Goal: Use online tool/utility: Utilize a website feature to perform a specific function

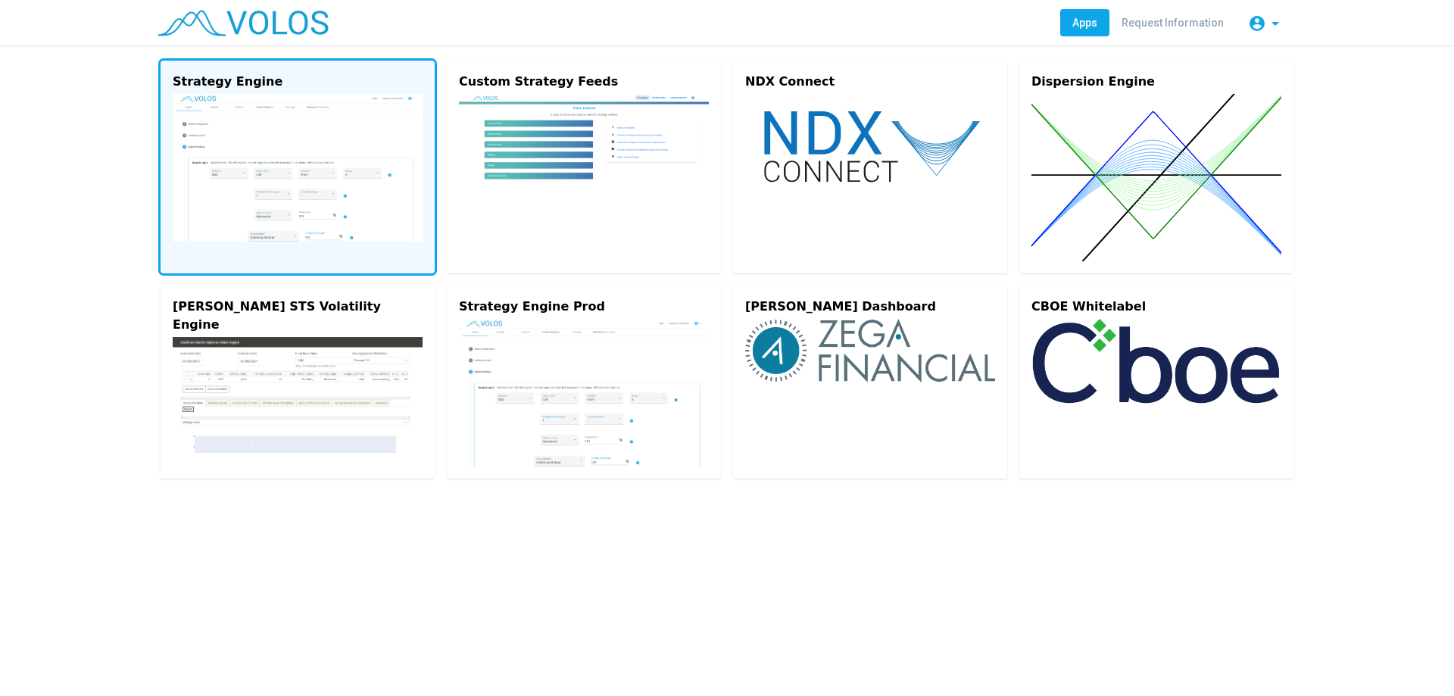
click at [235, 148] on img at bounding box center [298, 168] width 250 height 148
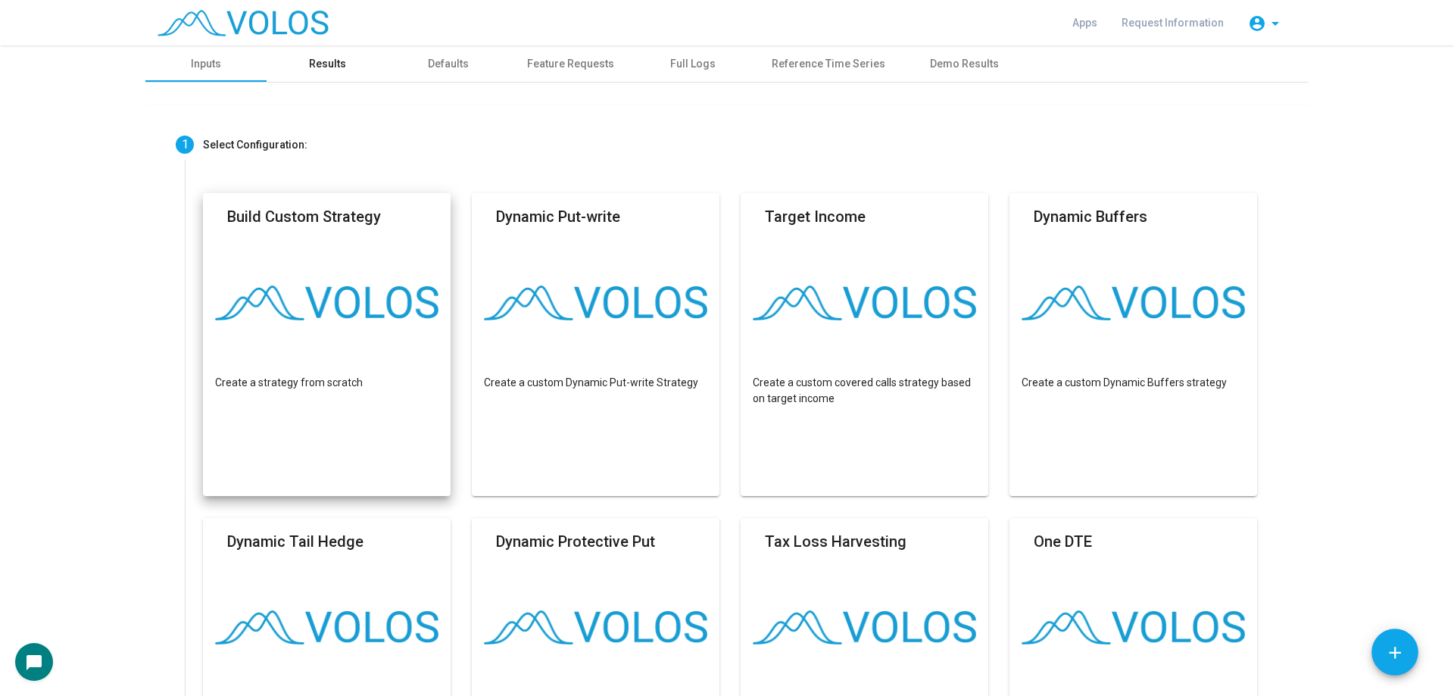
click at [330, 67] on div "Results" at bounding box center [327, 64] width 37 height 16
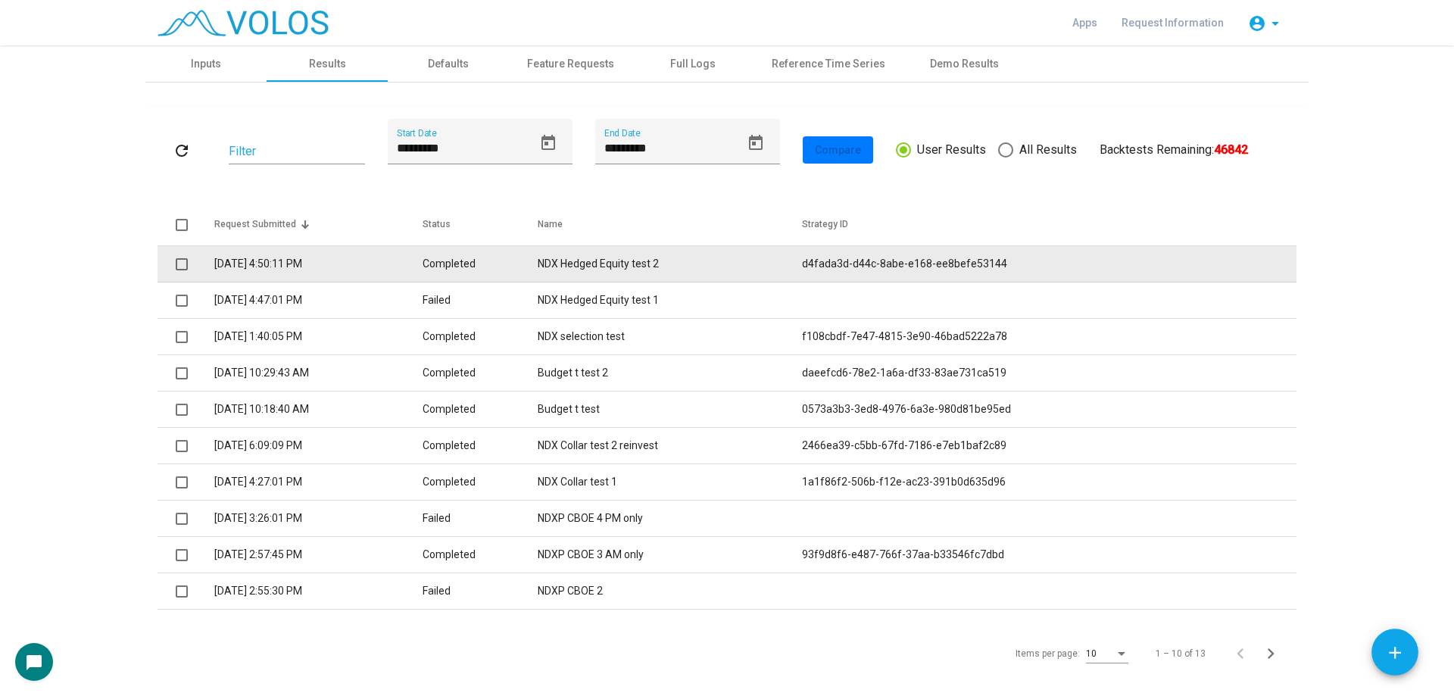
click at [692, 267] on td "NDX Hedged Equity test 2" at bounding box center [670, 264] width 264 height 36
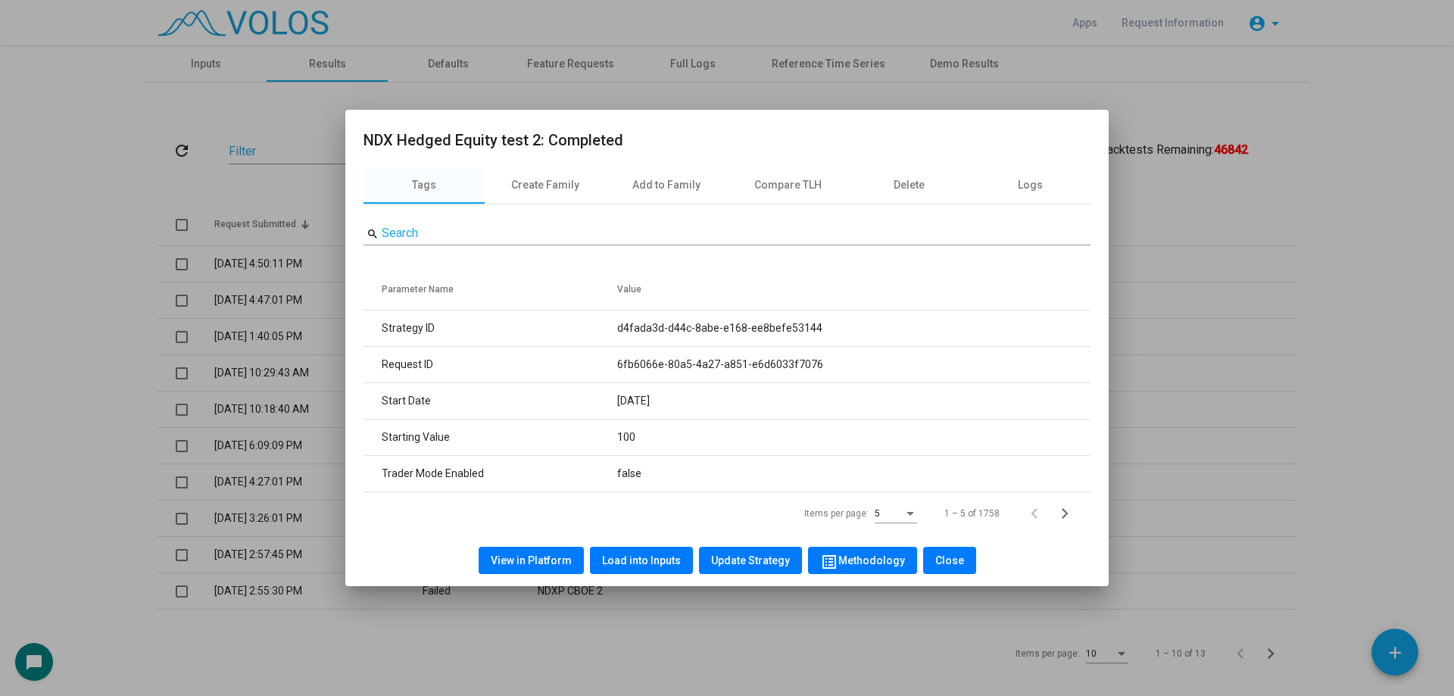
click at [638, 551] on button "Load into Inputs" at bounding box center [641, 560] width 103 height 27
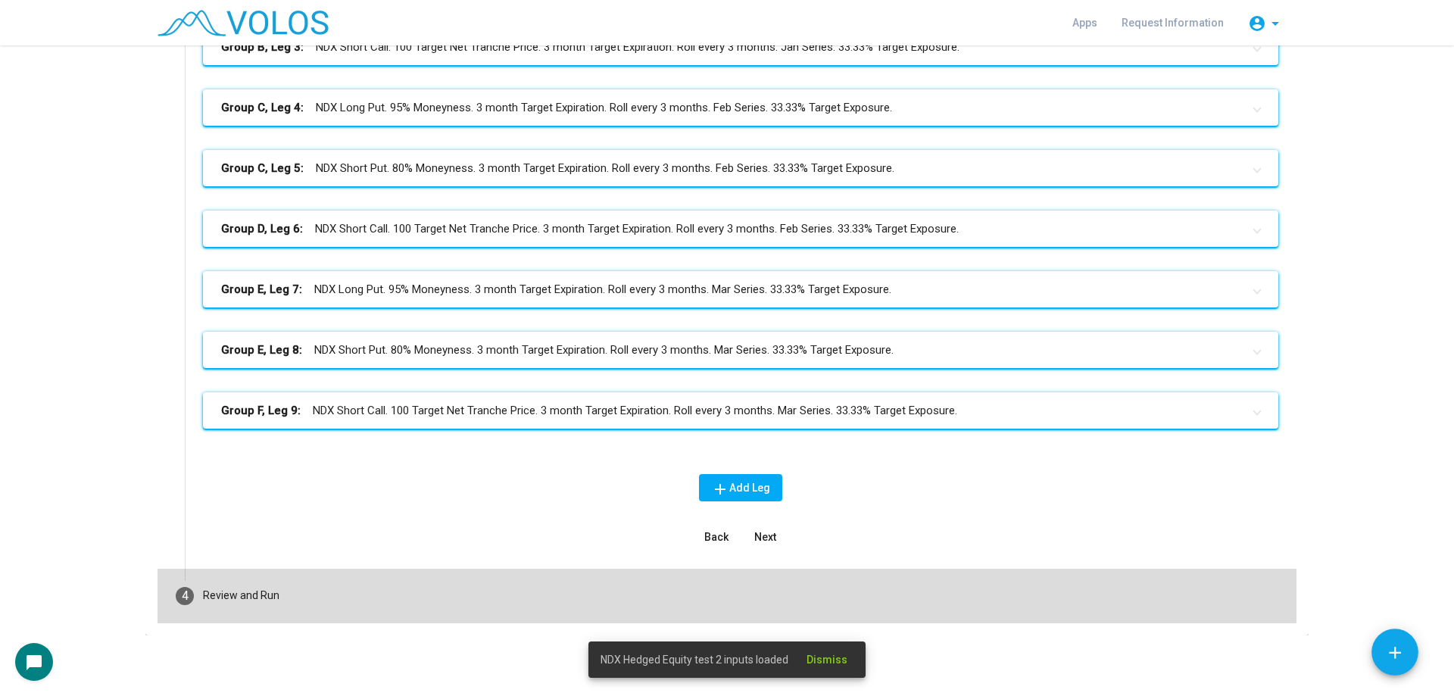
click at [432, 583] on mat-step-header "4 Review and Run" at bounding box center [727, 596] width 1139 height 55
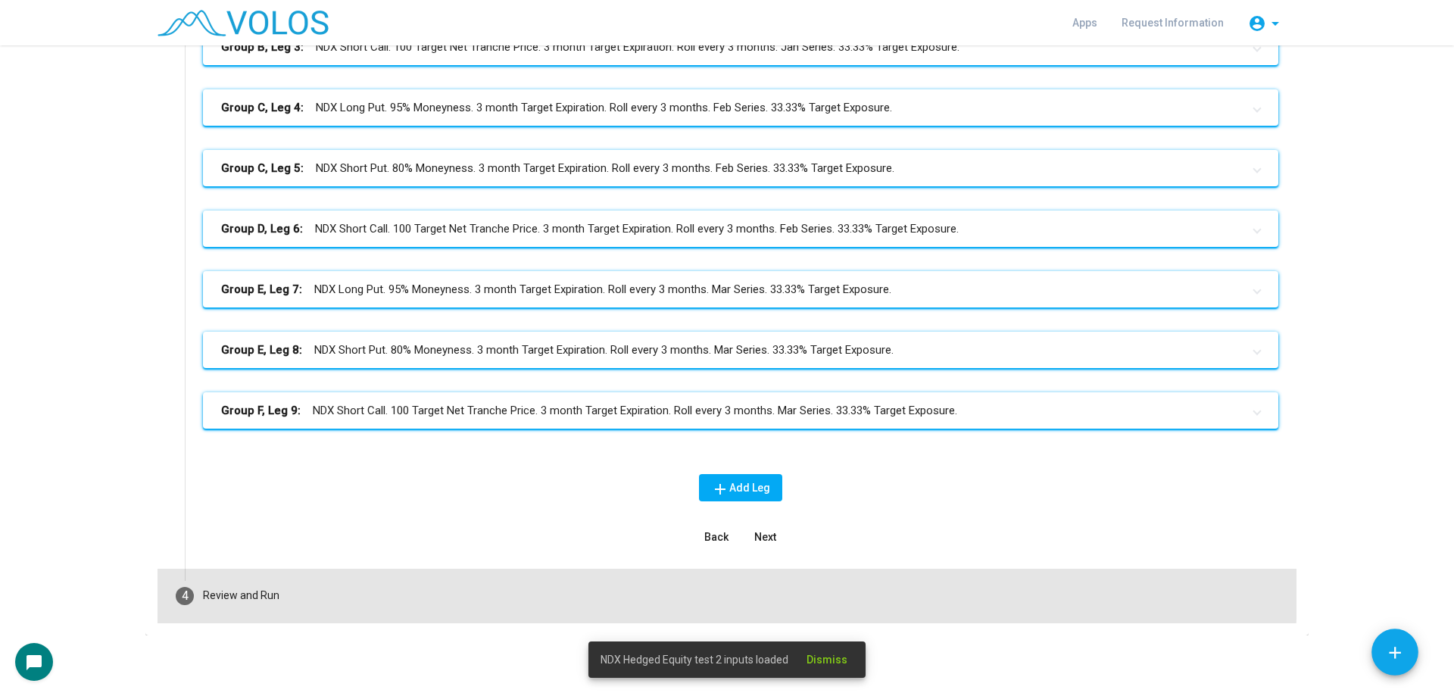
scroll to position [72, 0]
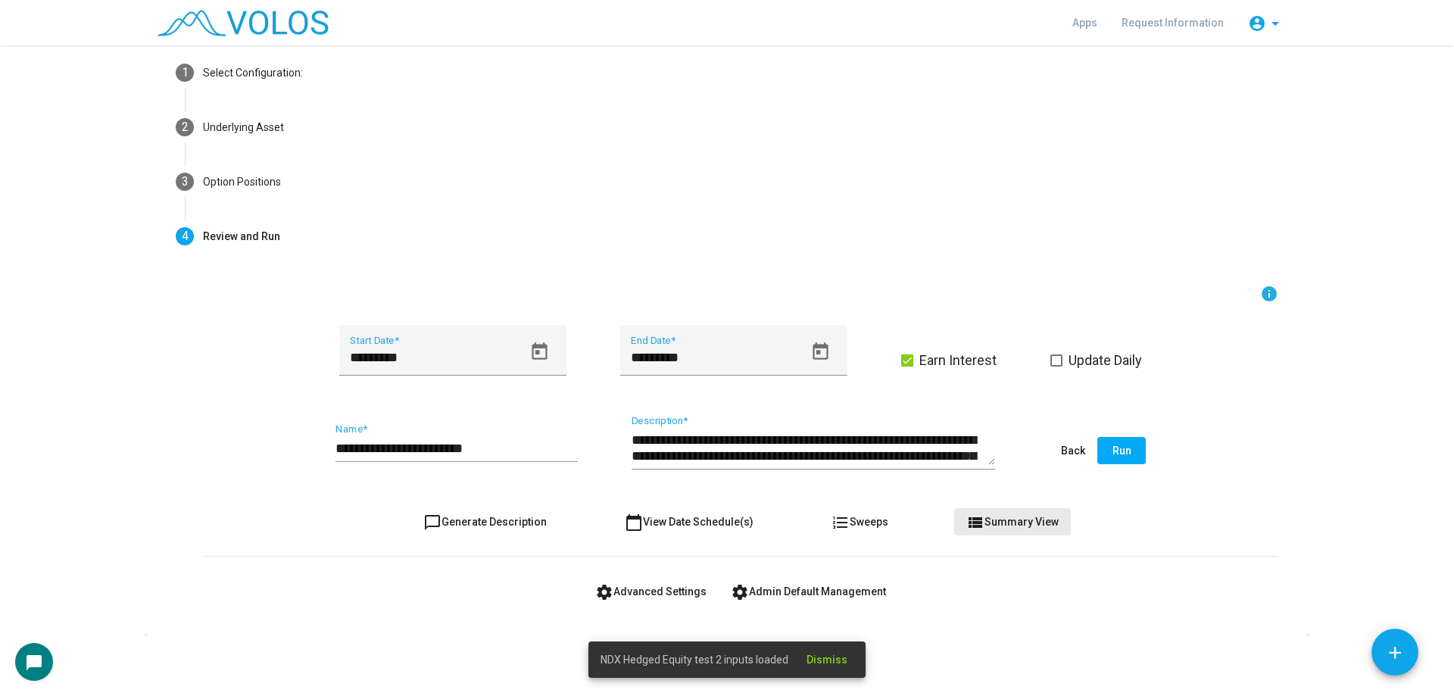
click at [1007, 522] on span "view_list Summary View" at bounding box center [1013, 522] width 92 height 12
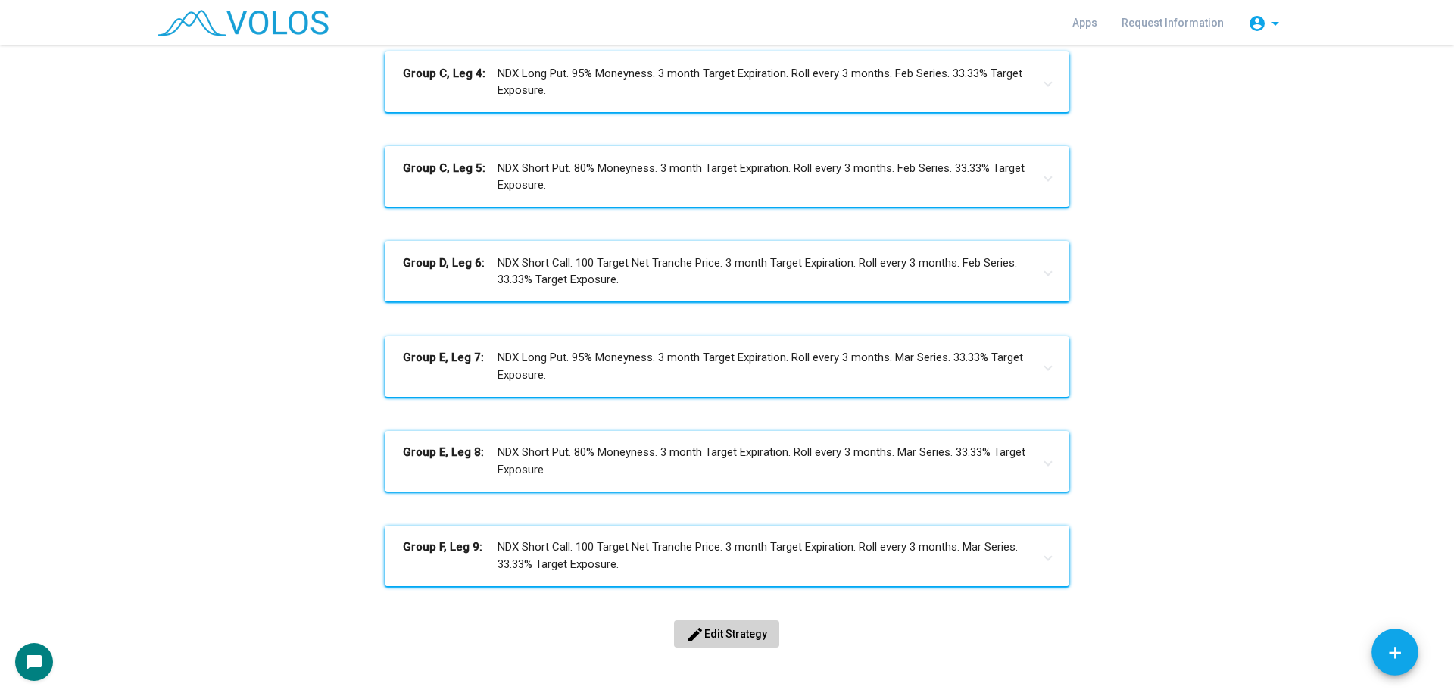
scroll to position [623, 0]
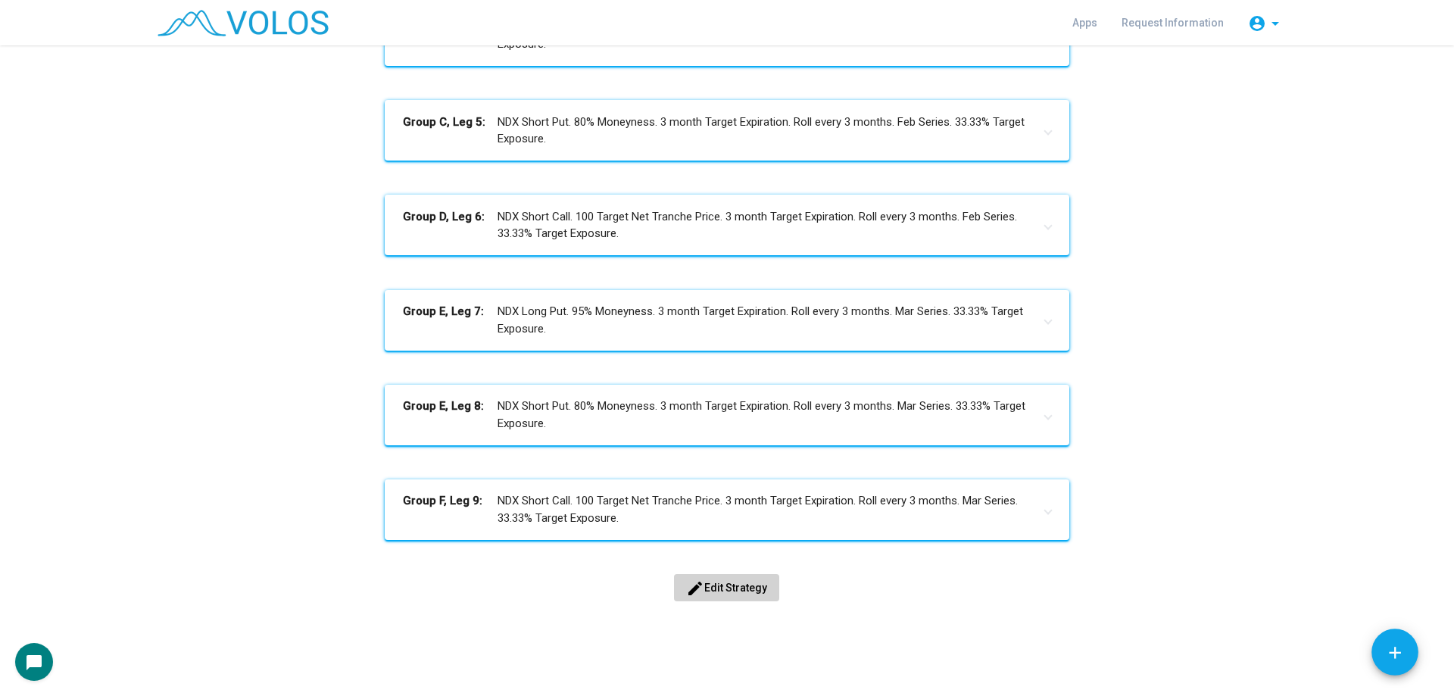
click at [764, 576] on button "edit Edit Strategy" at bounding box center [726, 587] width 105 height 27
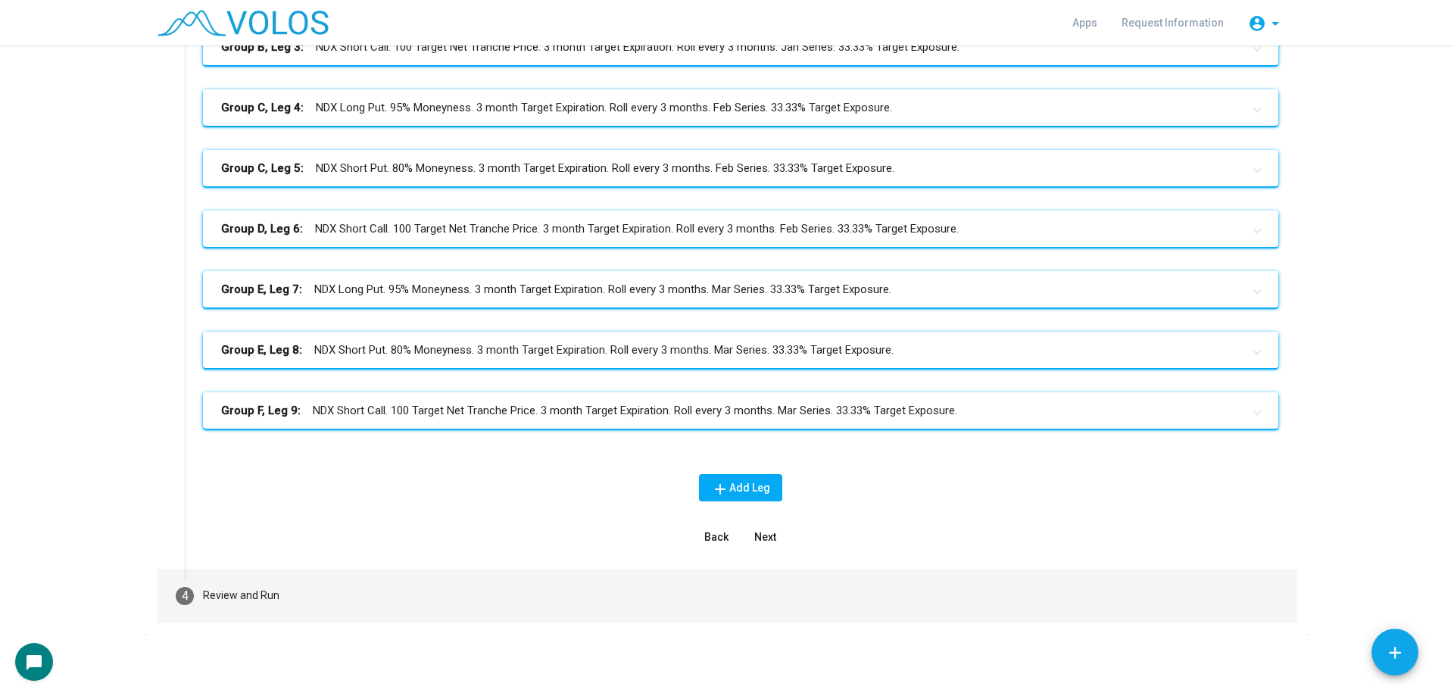
click at [397, 586] on mat-step-header "4 Review and Run" at bounding box center [727, 596] width 1139 height 55
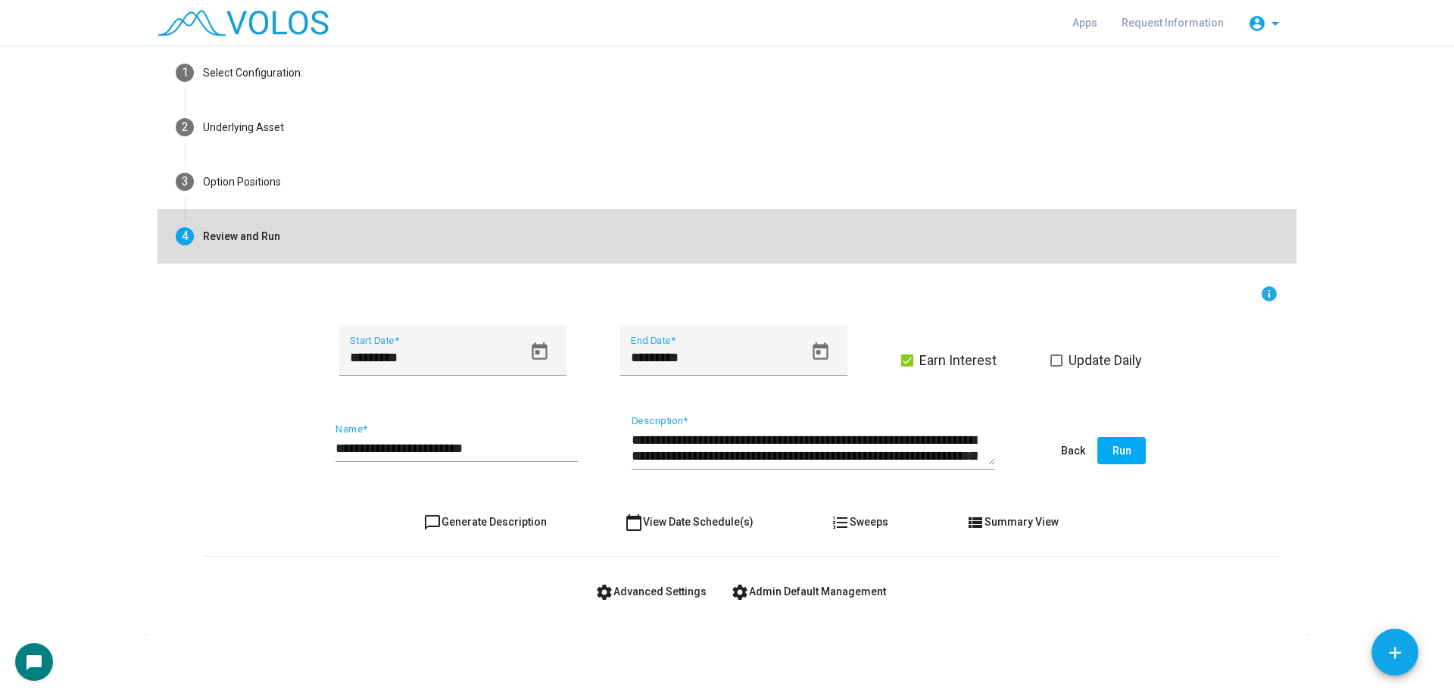
scroll to position [72, 0]
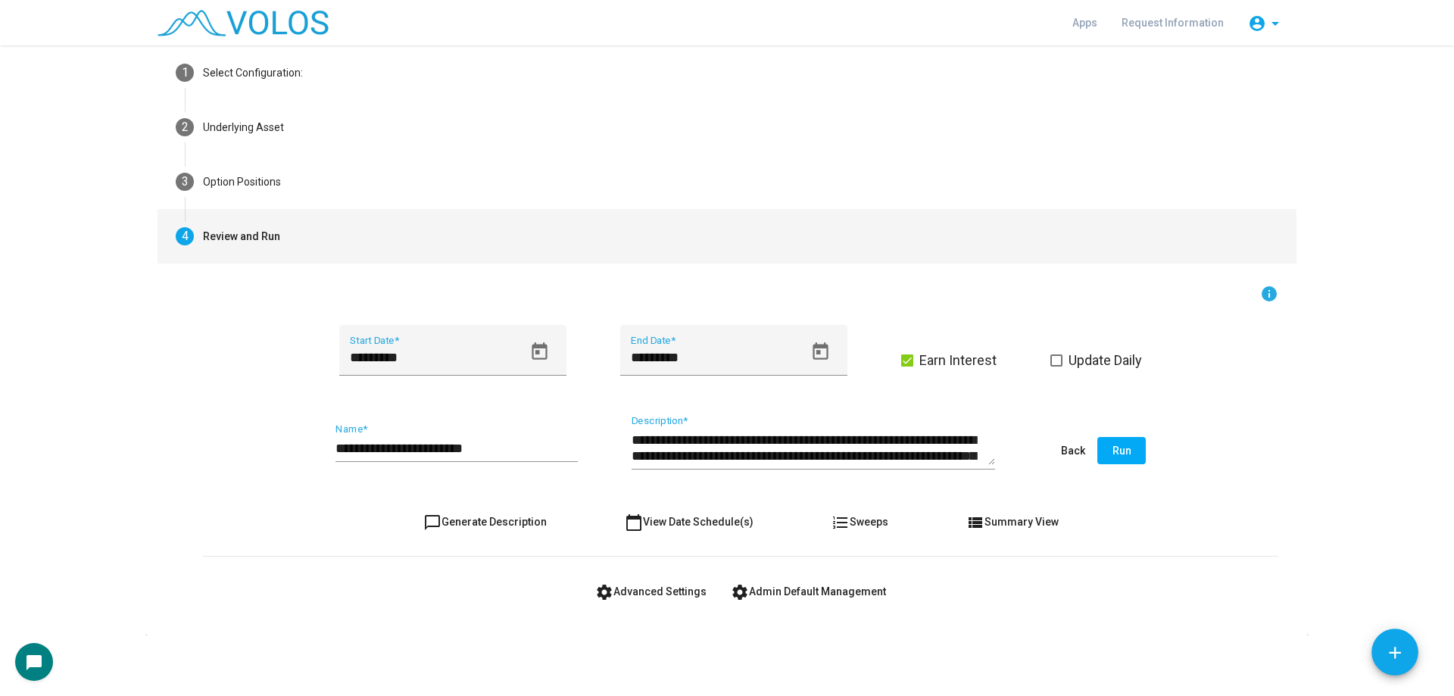
click at [634, 579] on button "settings Advanced Settings" at bounding box center [651, 591] width 136 height 27
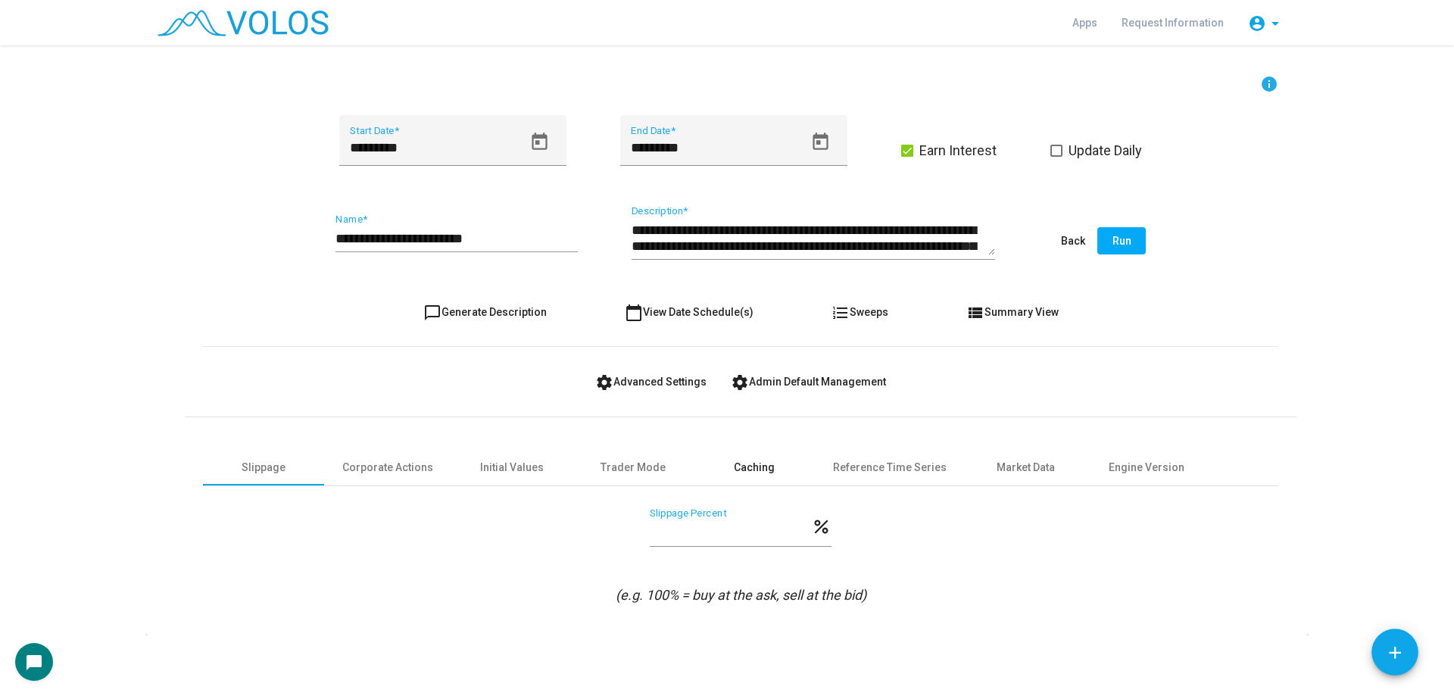
click at [734, 461] on div "Caching" at bounding box center [754, 468] width 41 height 16
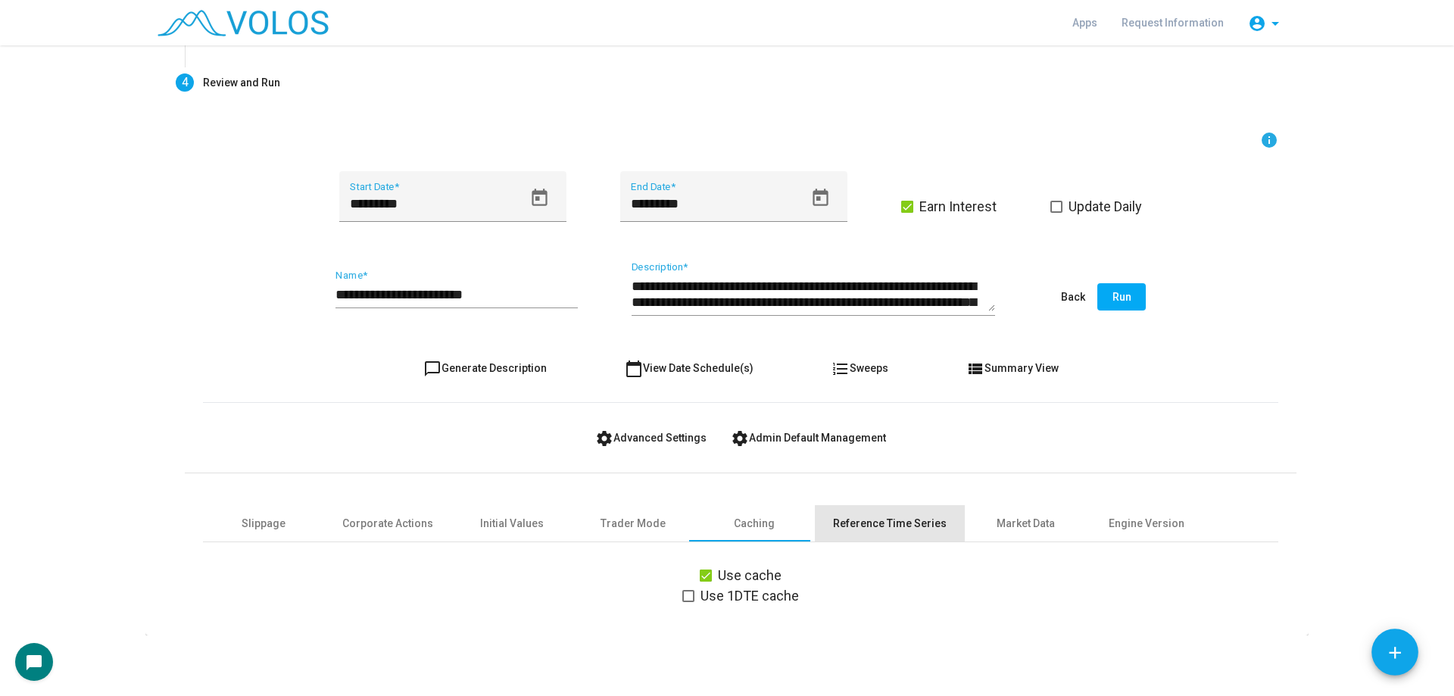
click at [889, 517] on div "Reference Time Series" at bounding box center [890, 524] width 114 height 16
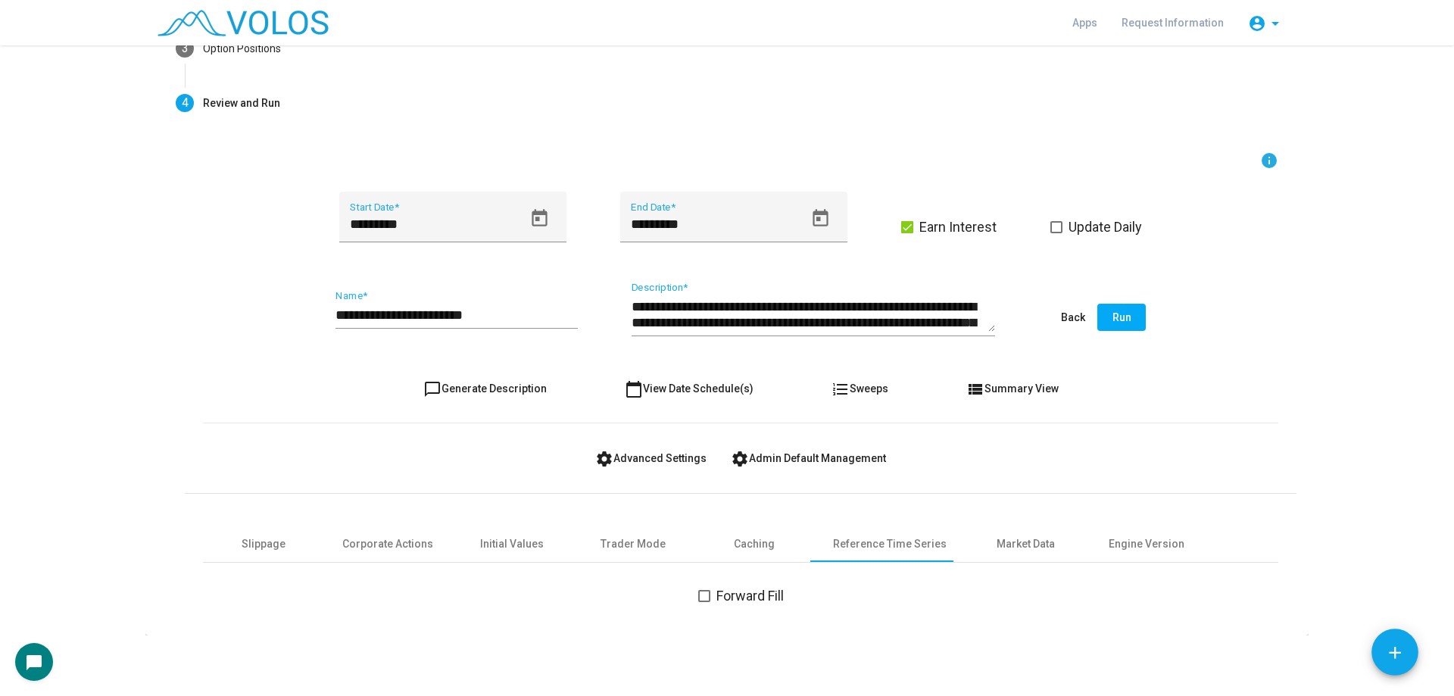
click at [1022, 563] on div "Forward Fill" at bounding box center [741, 584] width 1076 height 42
click at [1028, 551] on div "Market Data" at bounding box center [1026, 544] width 58 height 16
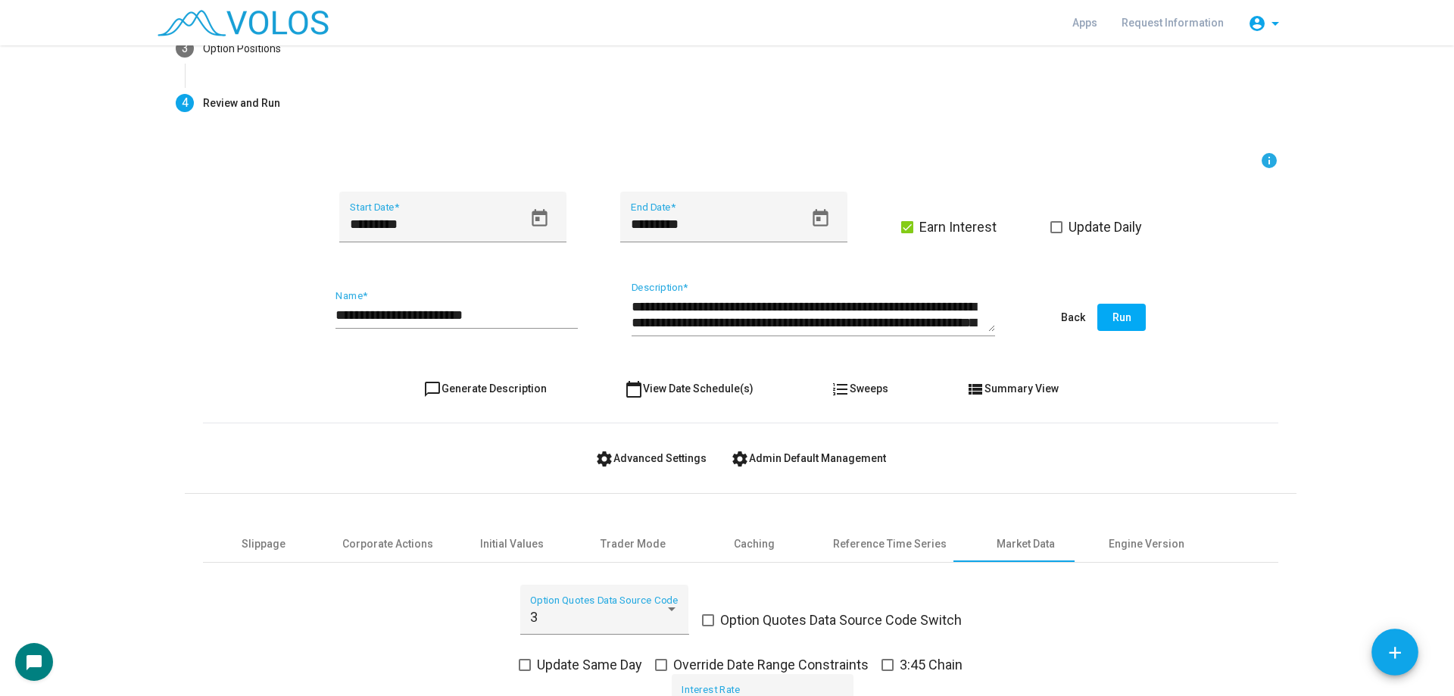
click at [1162, 565] on div "3 Option Quotes Data Source Code Option Quotes Data Source Code Switch Update S…" at bounding box center [741, 653] width 1076 height 180
click at [1153, 543] on div "Engine Version" at bounding box center [1147, 544] width 76 height 16
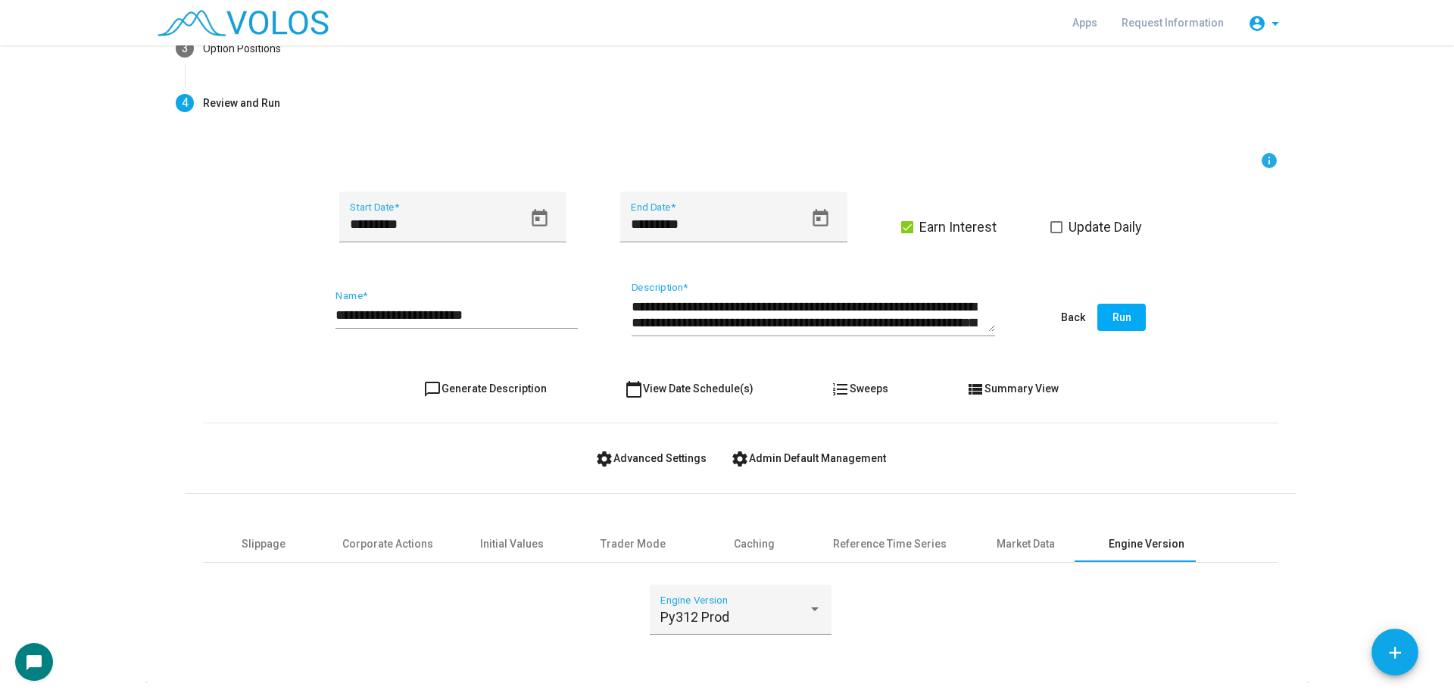
scroll to position [253, 0]
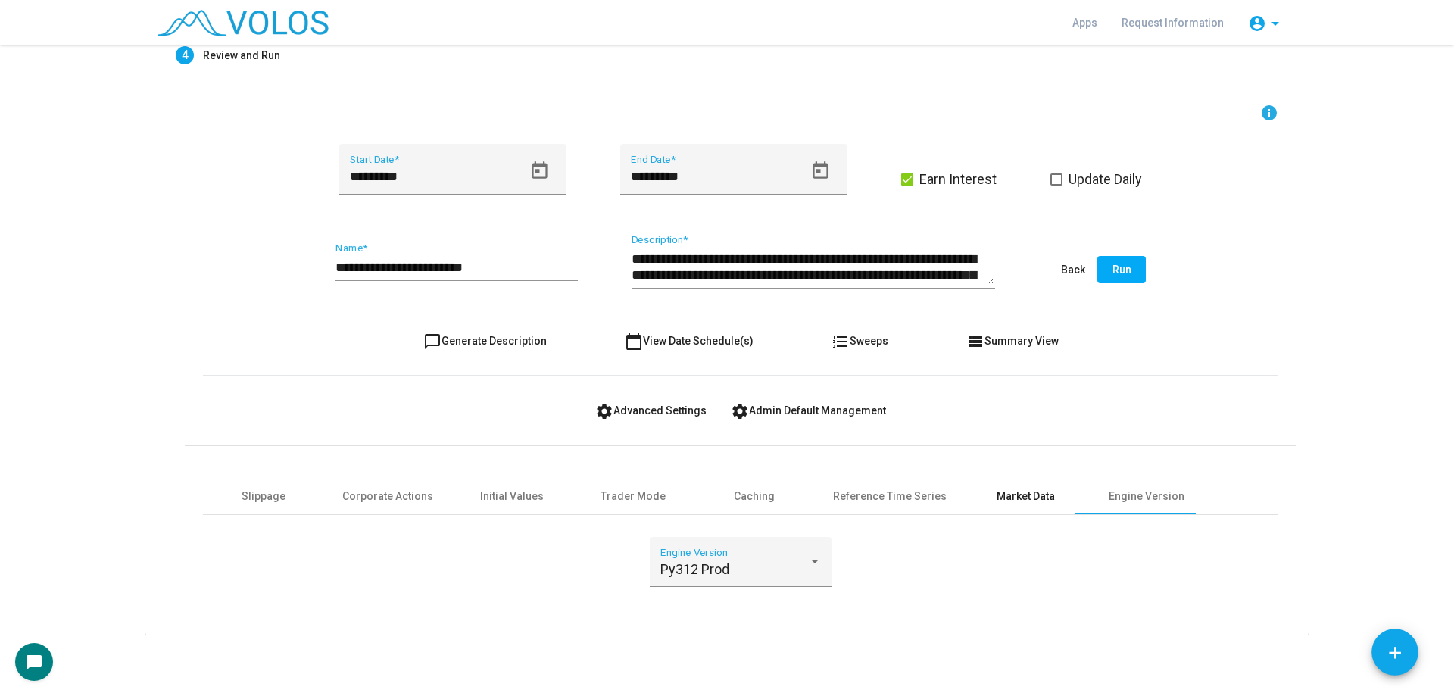
click at [1022, 491] on div "Market Data" at bounding box center [1026, 497] width 58 height 16
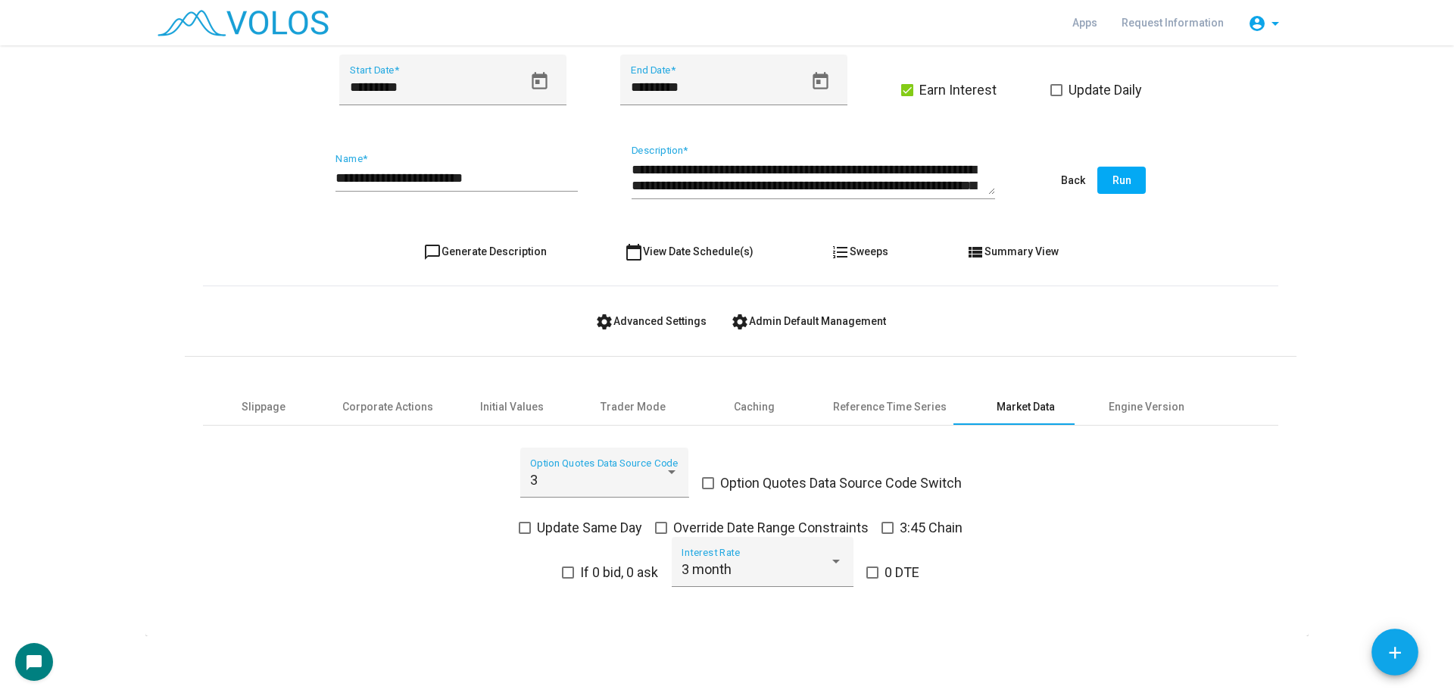
scroll to position [115, 0]
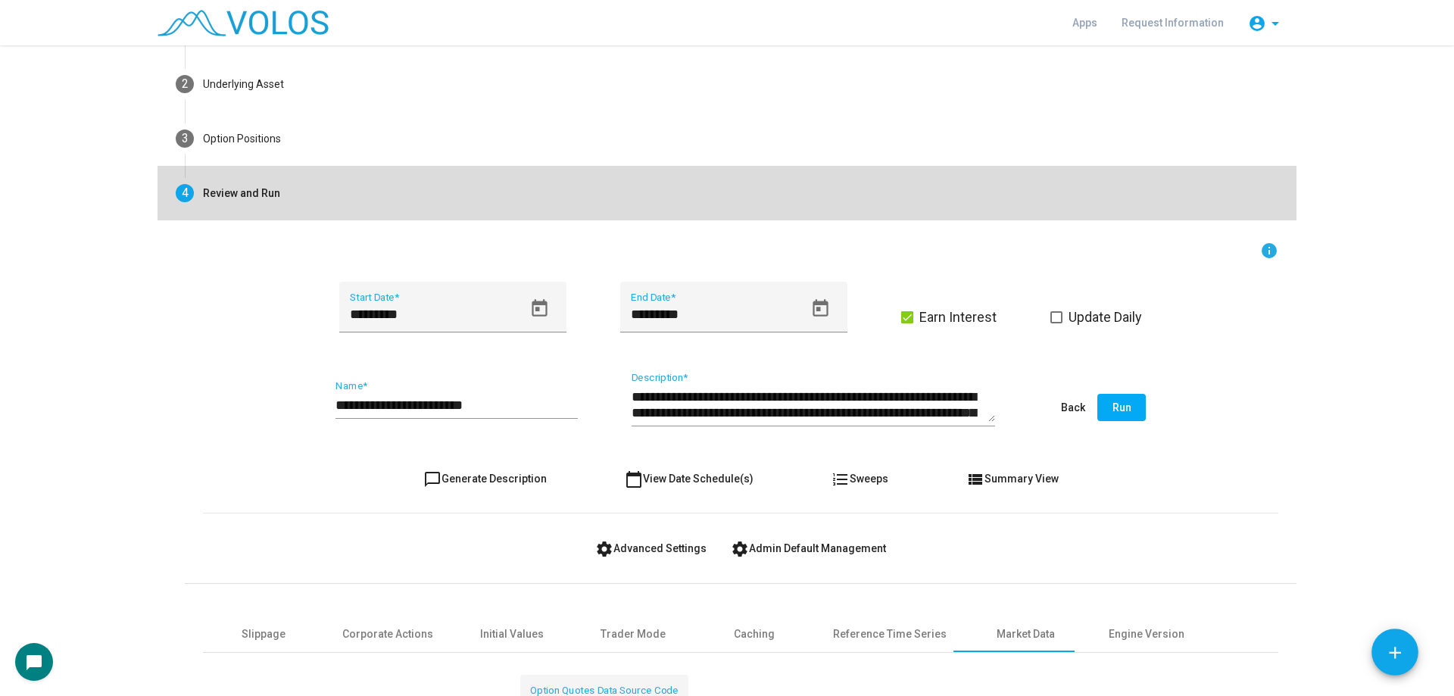
click at [368, 168] on mat-step-header "4 Review and Run" at bounding box center [727, 193] width 1139 height 55
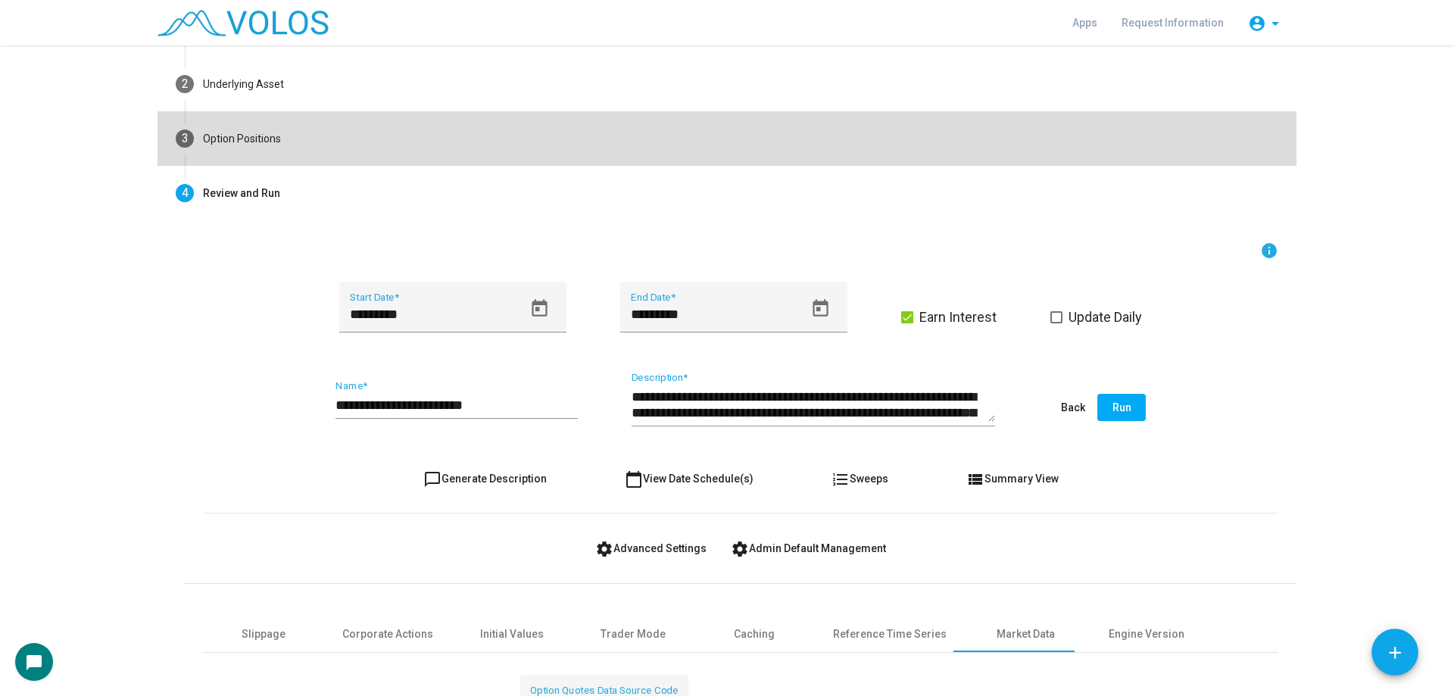
click at [370, 151] on mat-step-header "3 Option Positions" at bounding box center [727, 138] width 1139 height 55
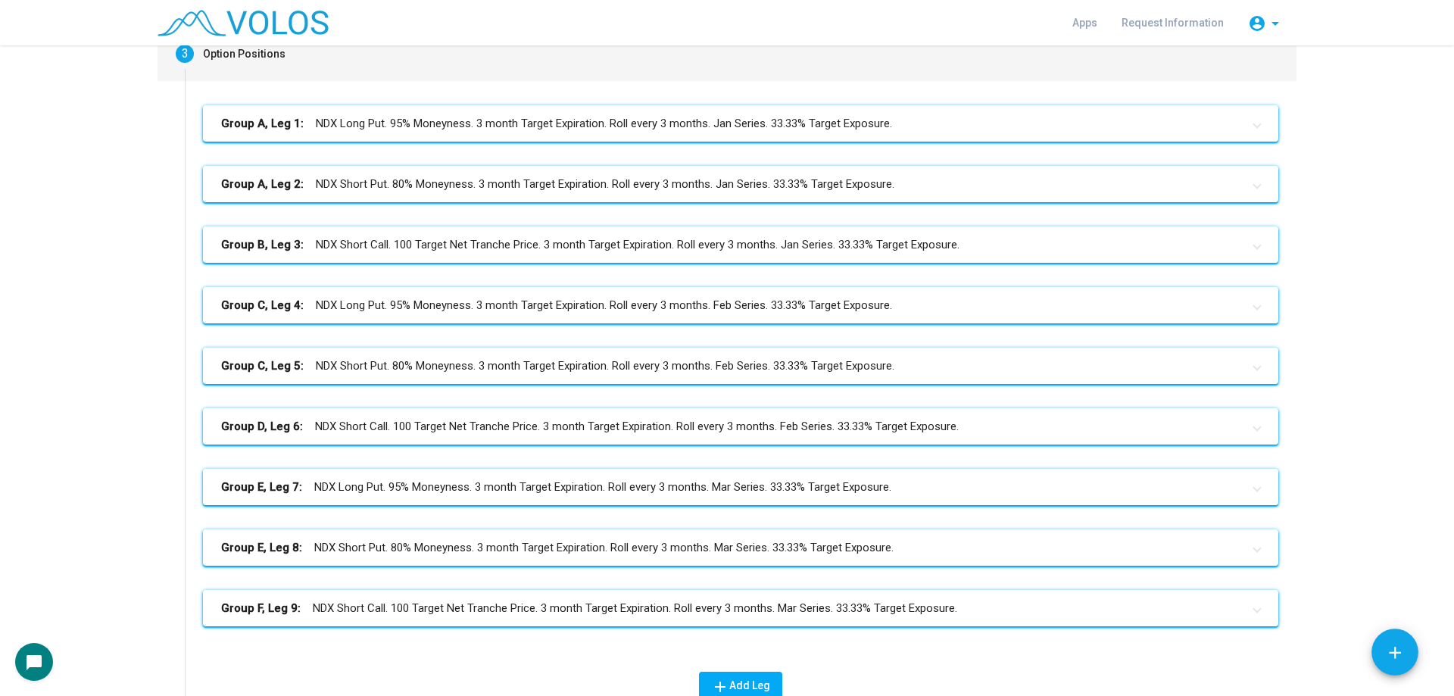
scroll to position [398, 0]
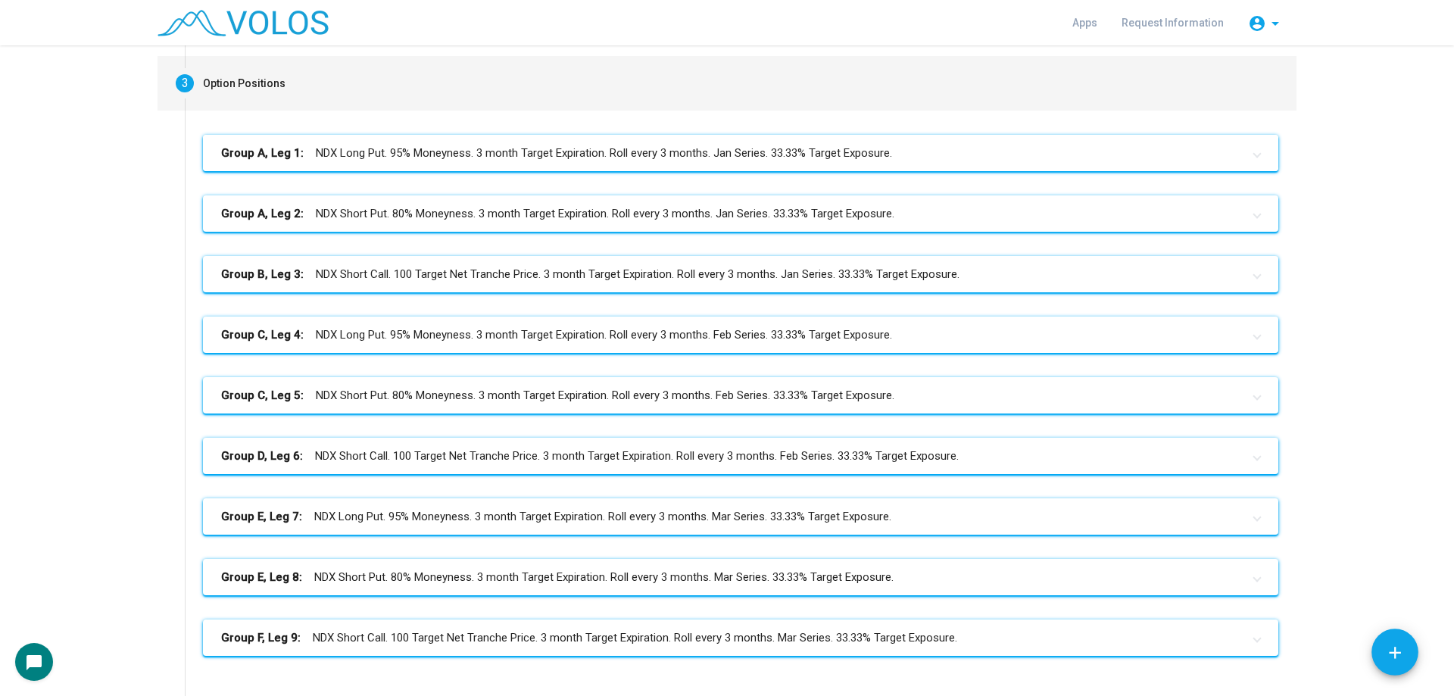
click at [533, 161] on mat-panel-title "Group A, Leg 1: NDX Long Put. 95% Moneyness. 3 month Target Expiration. Roll ev…" at bounding box center [731, 153] width 1021 height 17
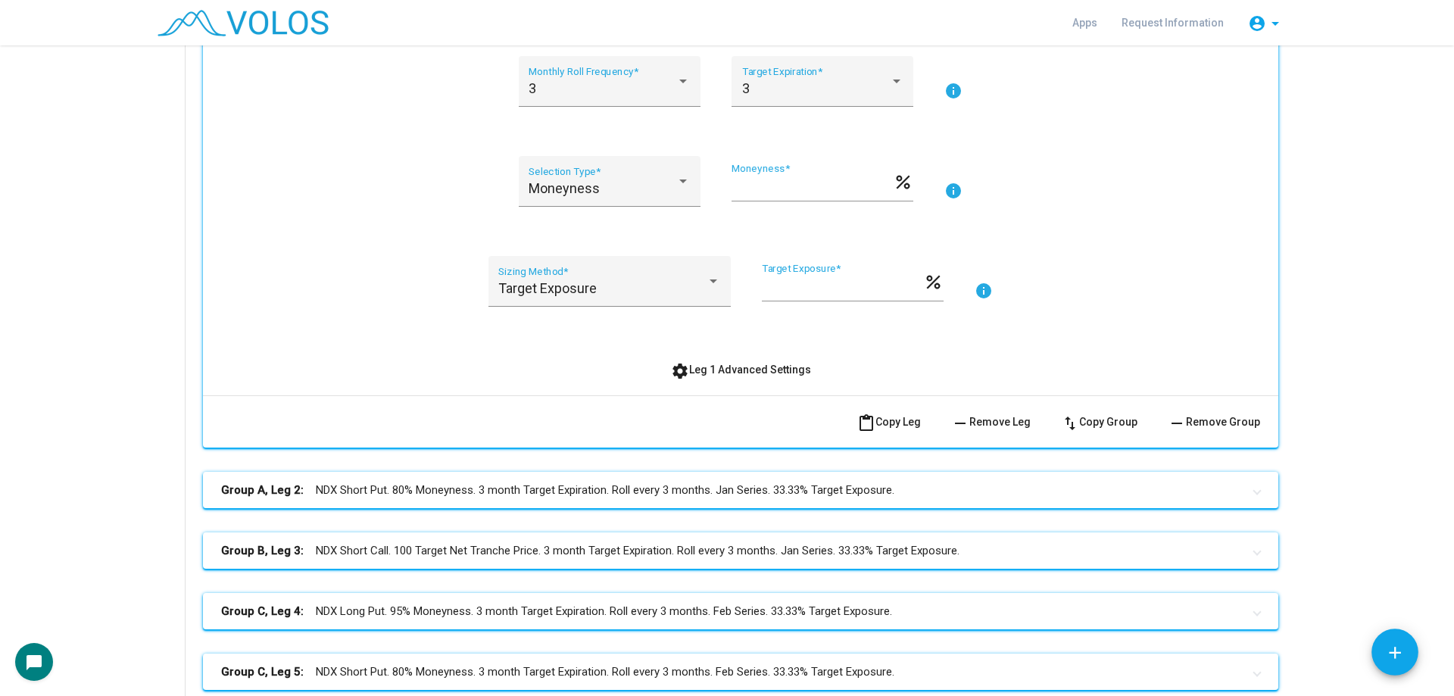
click at [751, 367] on span "settings Leg 1 Advanced Settings" at bounding box center [741, 370] width 140 height 12
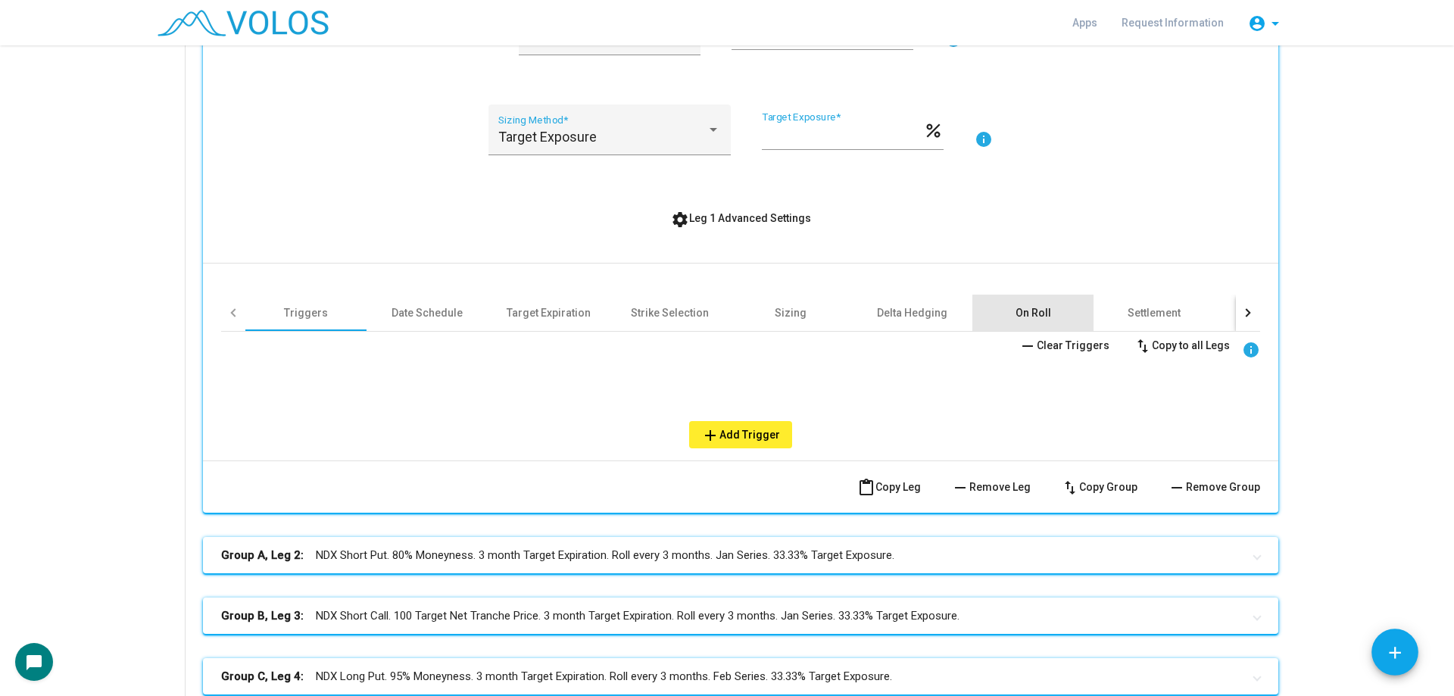
click at [1026, 298] on div "On Roll" at bounding box center [1033, 313] width 121 height 36
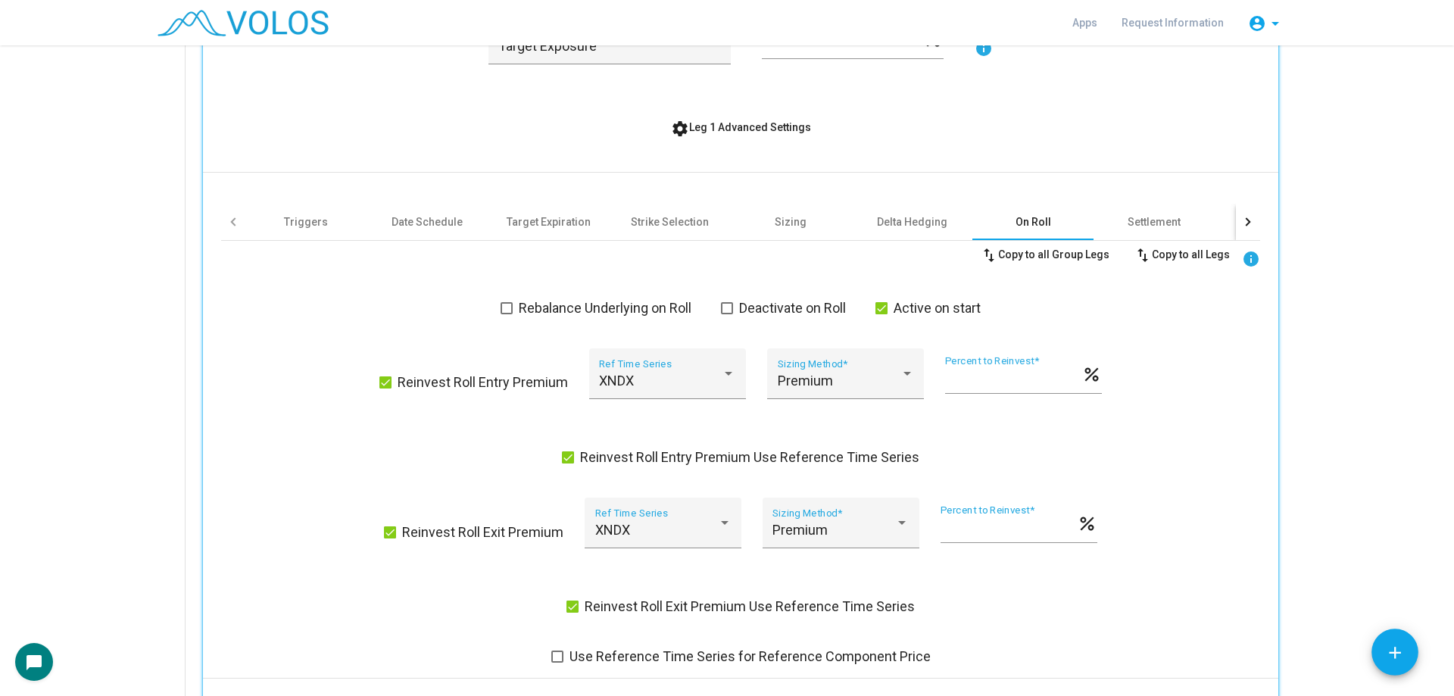
scroll to position [625, 0]
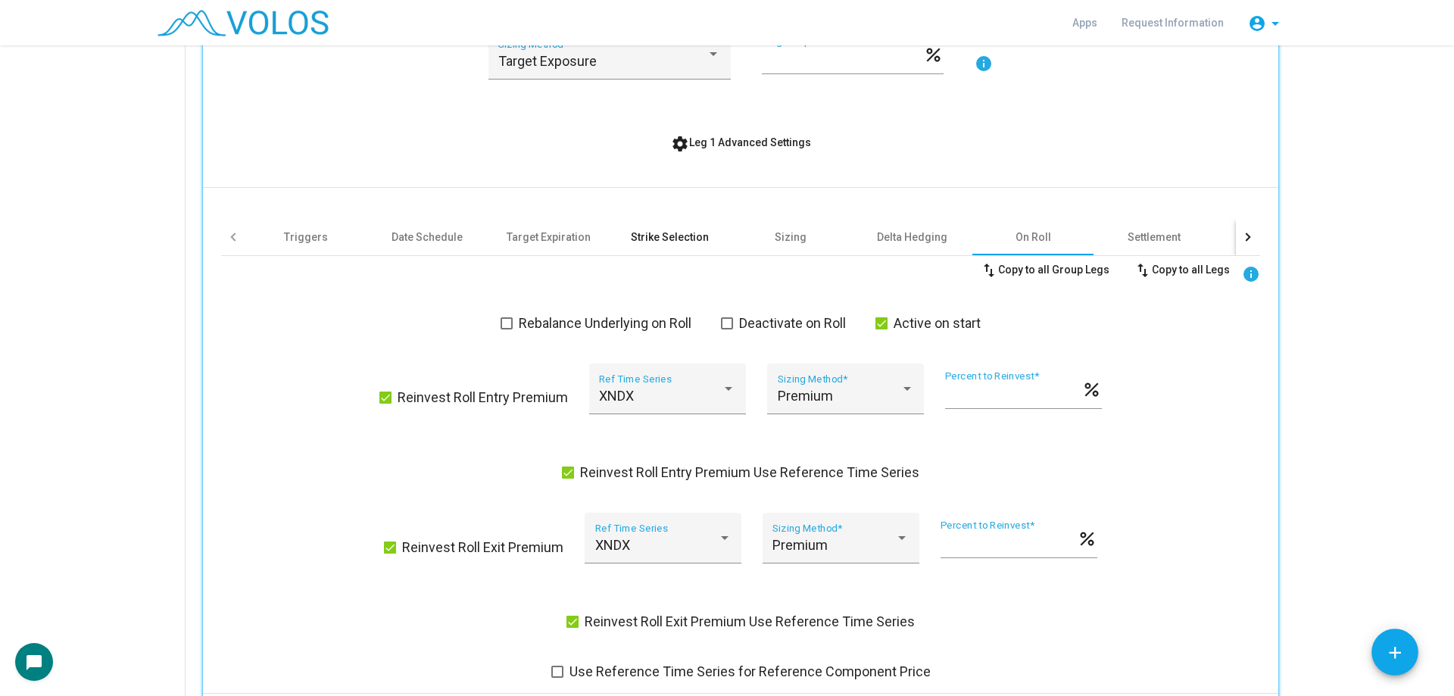
click at [653, 239] on div "Strike Selection" at bounding box center [670, 237] width 78 height 15
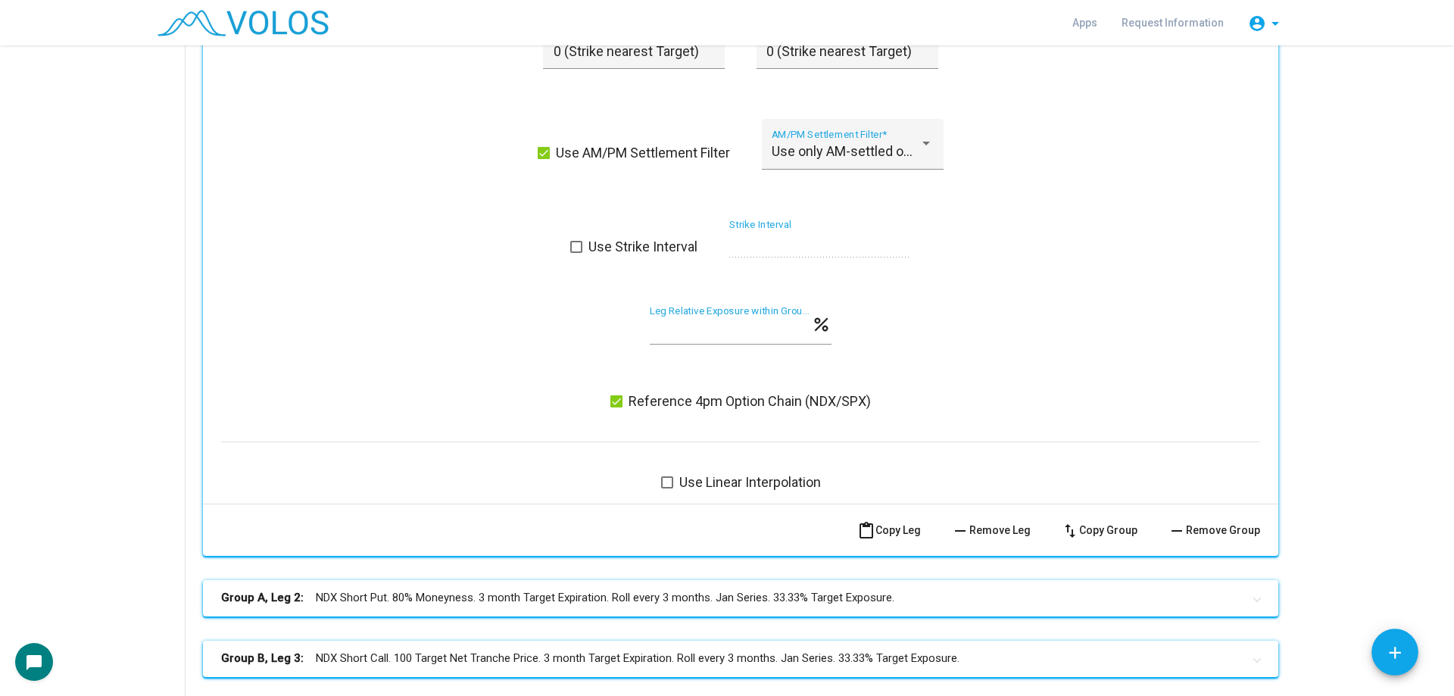
scroll to position [1307, 0]
click at [393, 287] on div "swap_vert Copy to all Group Legs swap_vert Copy to all Legs info None Strike > …" at bounding box center [740, 32] width 1039 height 917
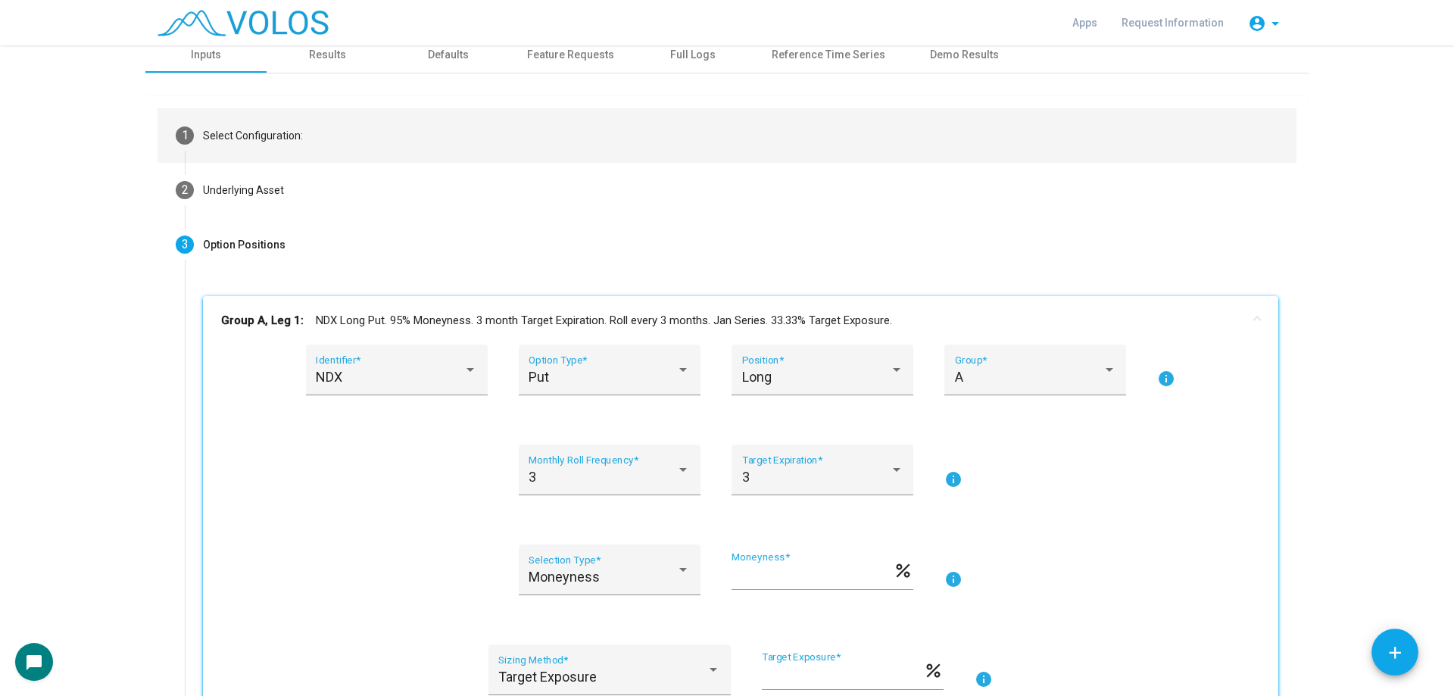
scroll to position [0, 0]
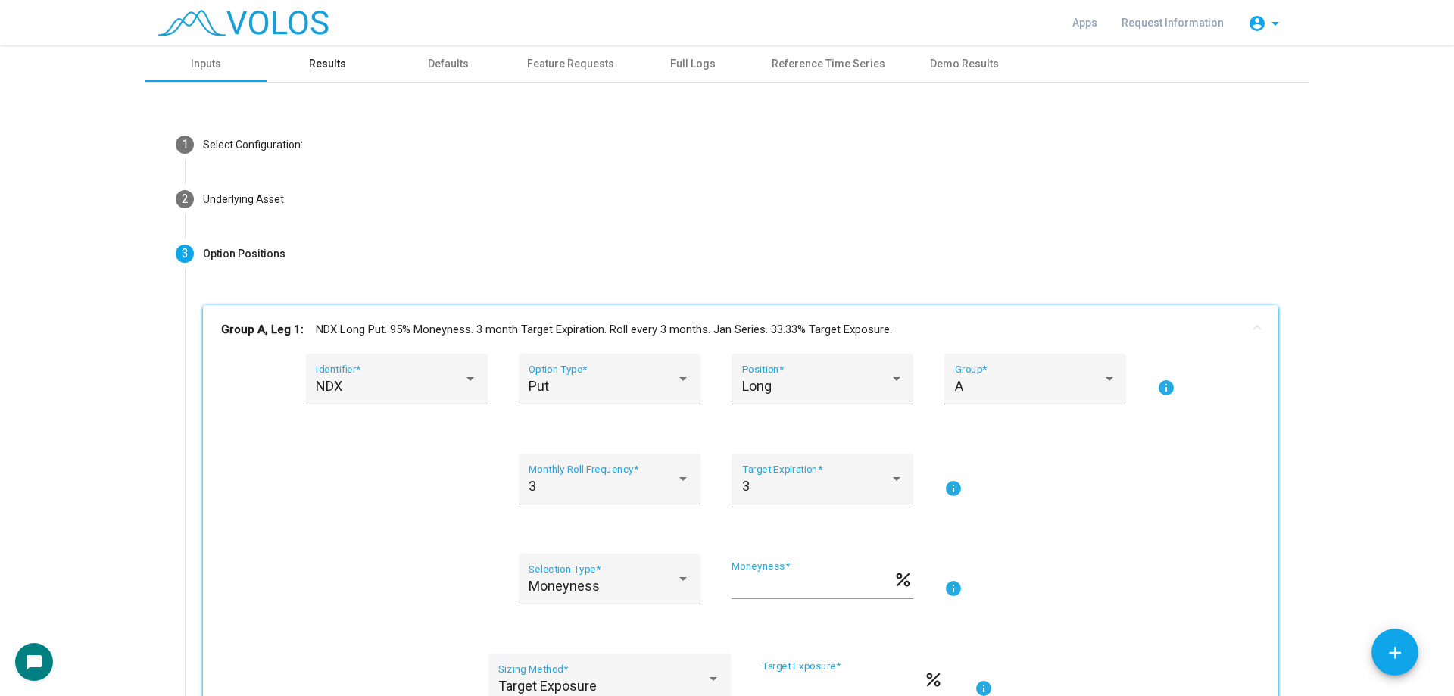
click at [339, 72] on div "Results" at bounding box center [327, 63] width 121 height 36
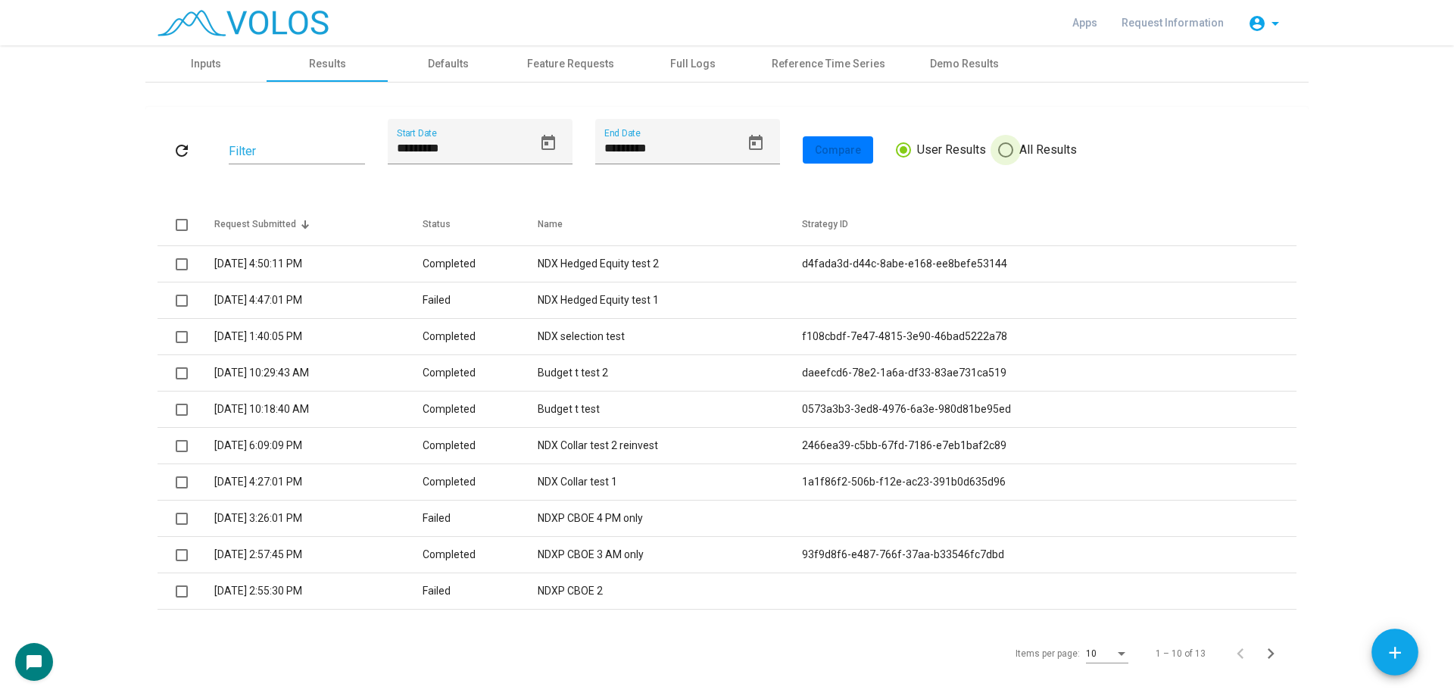
click at [1032, 149] on span "All Results" at bounding box center [1046, 150] width 64 height 18
type input "*********"
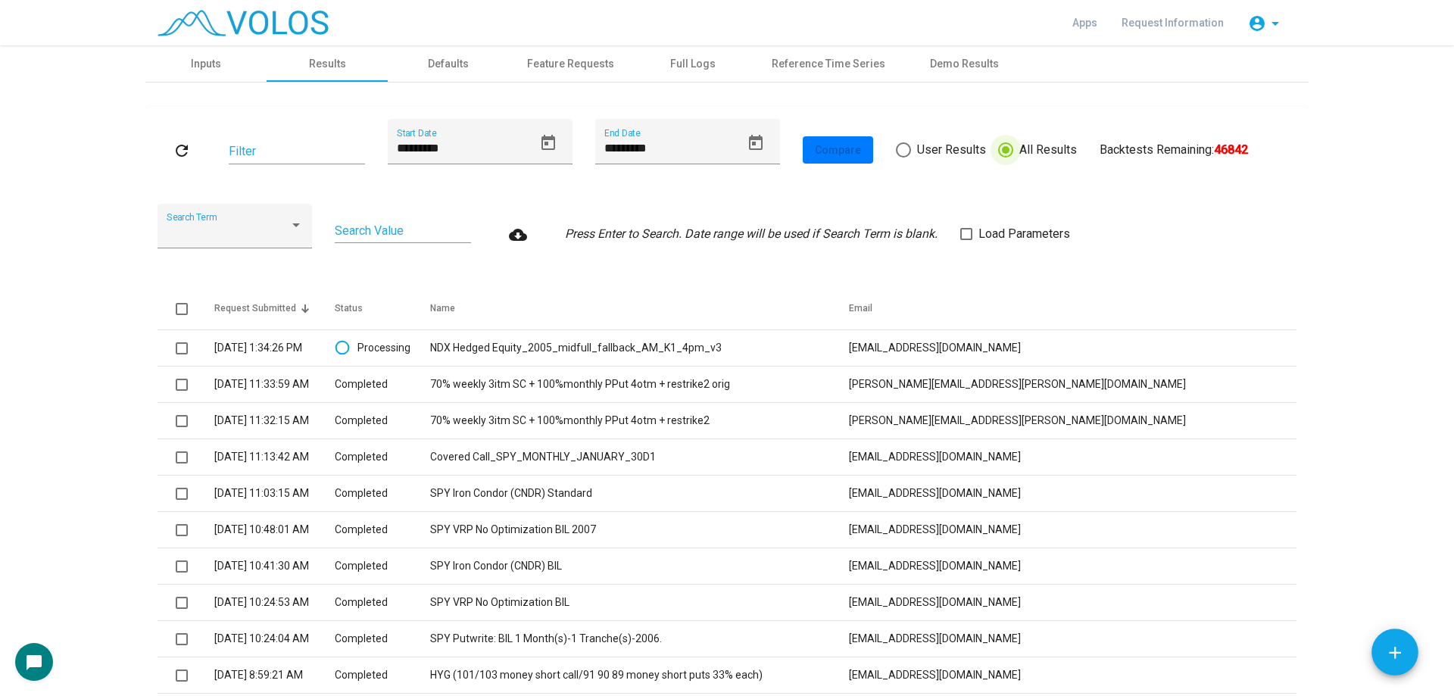
click at [973, 228] on label "Load Parameters" at bounding box center [1015, 234] width 110 height 18
click at [181, 145] on mat-icon "refresh" at bounding box center [182, 151] width 18 height 18
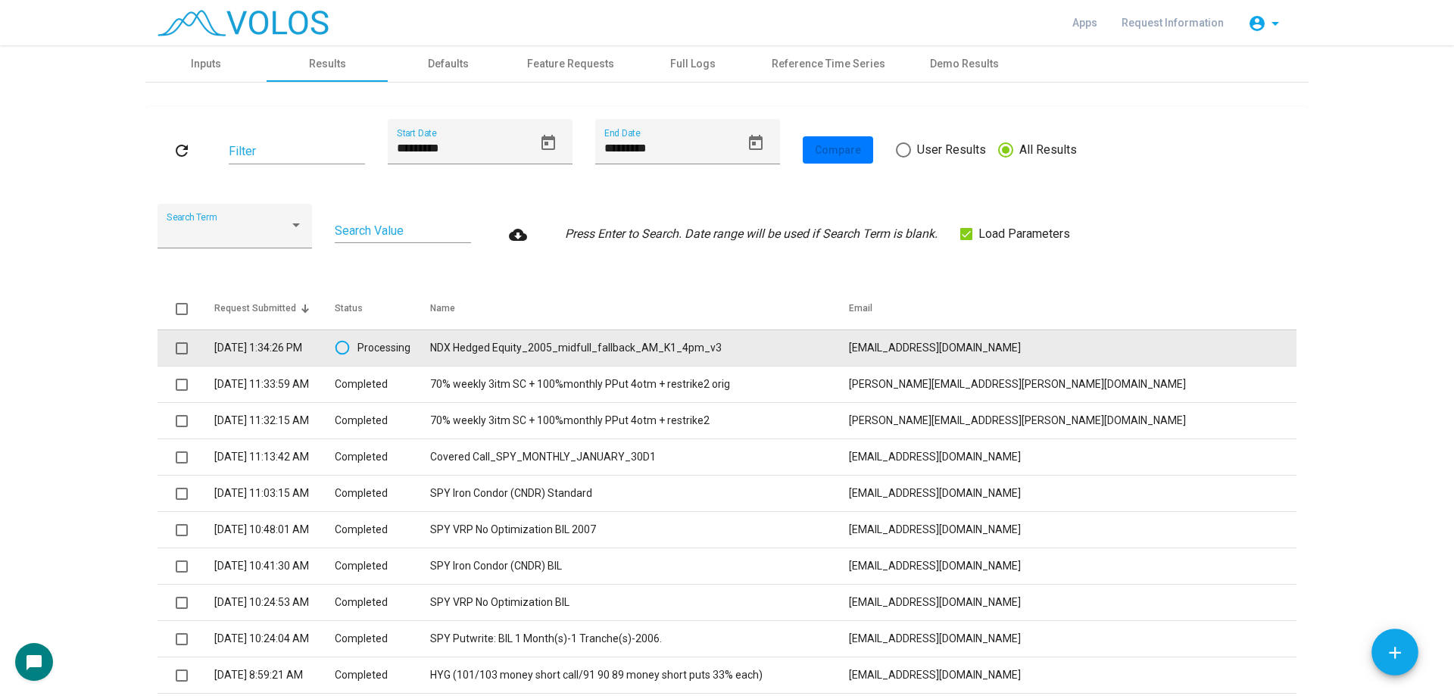
click at [742, 351] on td "NDX Hedged Equity_2005_midfull_fallback_AM_K1_4pm_v3" at bounding box center [639, 348] width 419 height 36
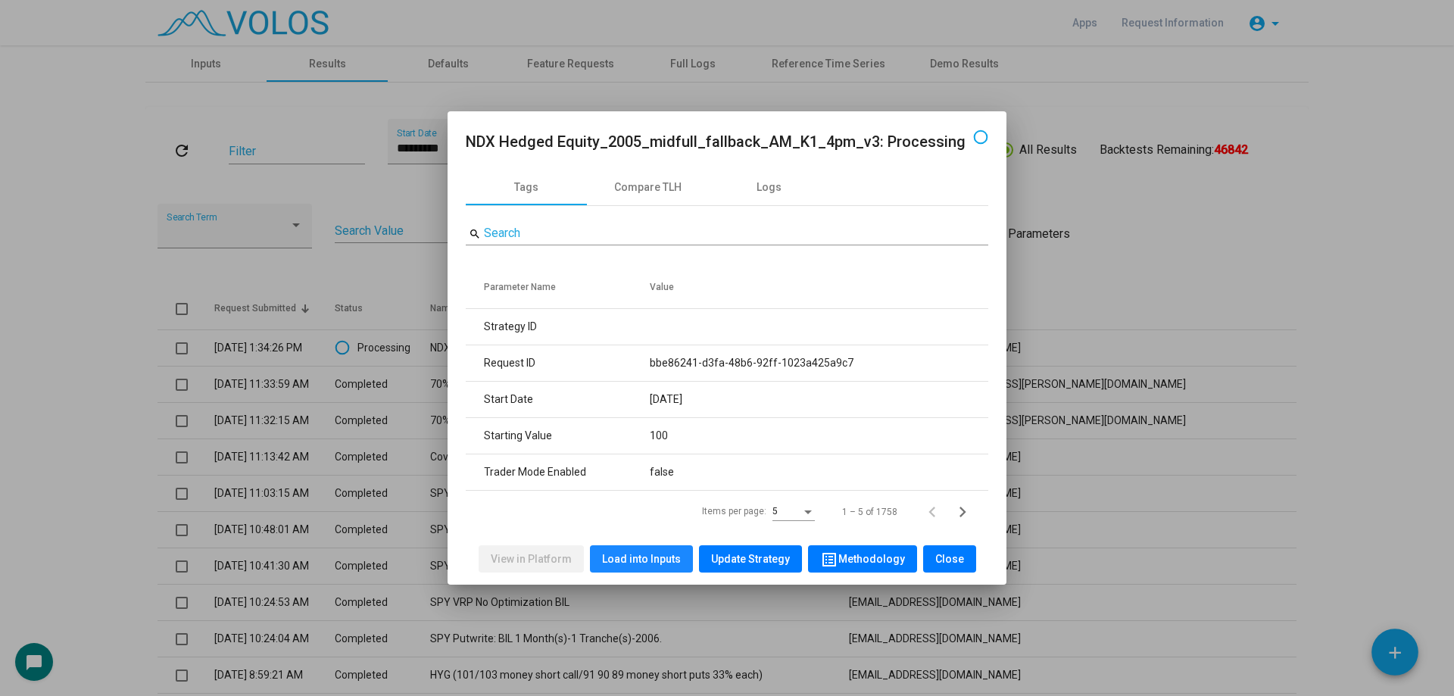
click at [667, 557] on span "Load into Inputs" at bounding box center [641, 559] width 79 height 12
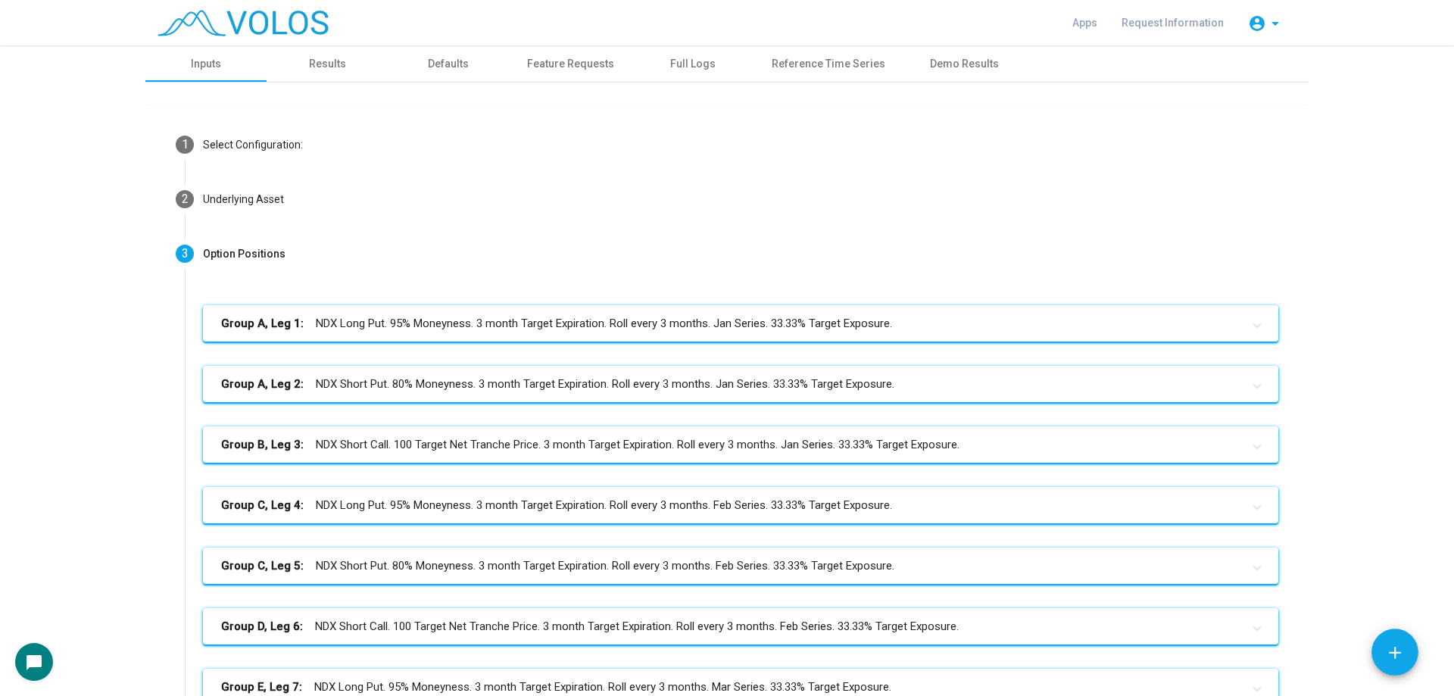
click at [739, 317] on mat-panel-title "Group A, Leg 1: NDX Long Put. 95% Moneyness. 3 month Target Expiration. Roll ev…" at bounding box center [731, 323] width 1021 height 17
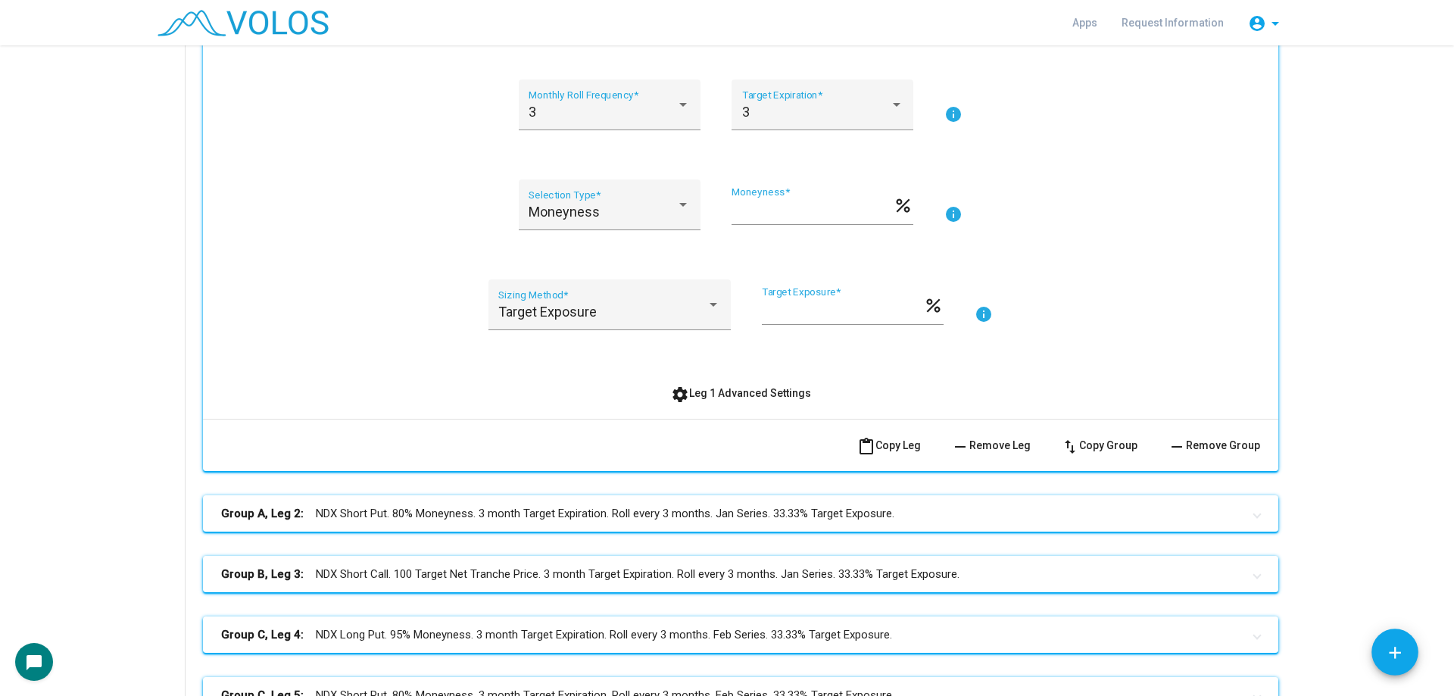
scroll to position [379, 0]
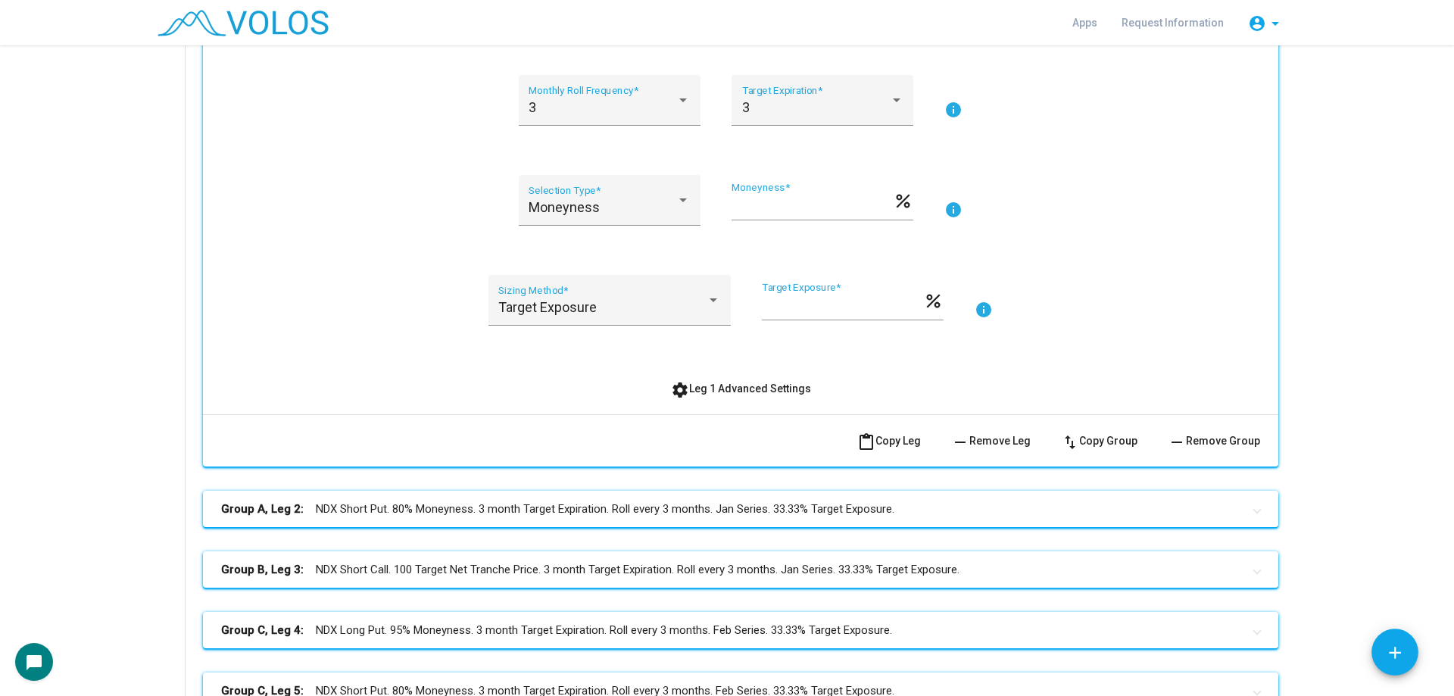
click at [689, 383] on span "settings Leg 1 Advanced Settings" at bounding box center [741, 389] width 140 height 12
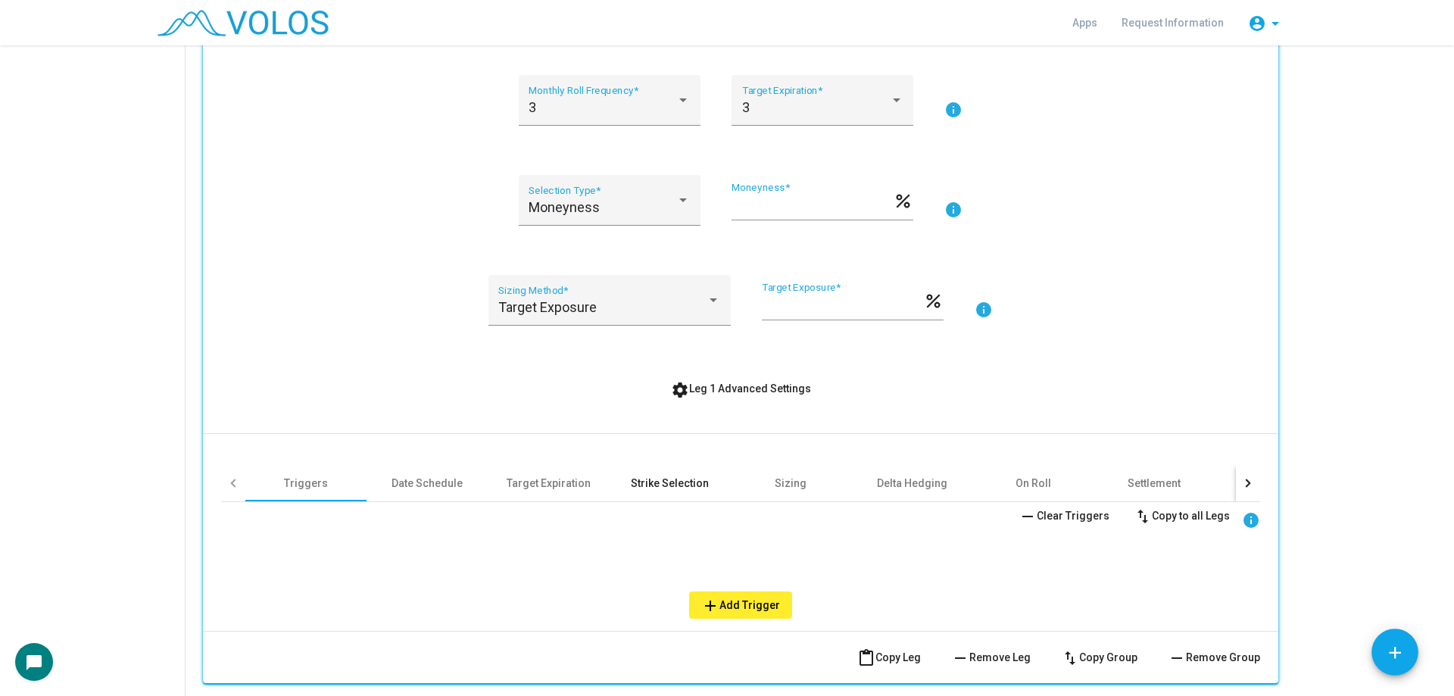
click at [651, 486] on div "Strike Selection" at bounding box center [670, 483] width 78 height 15
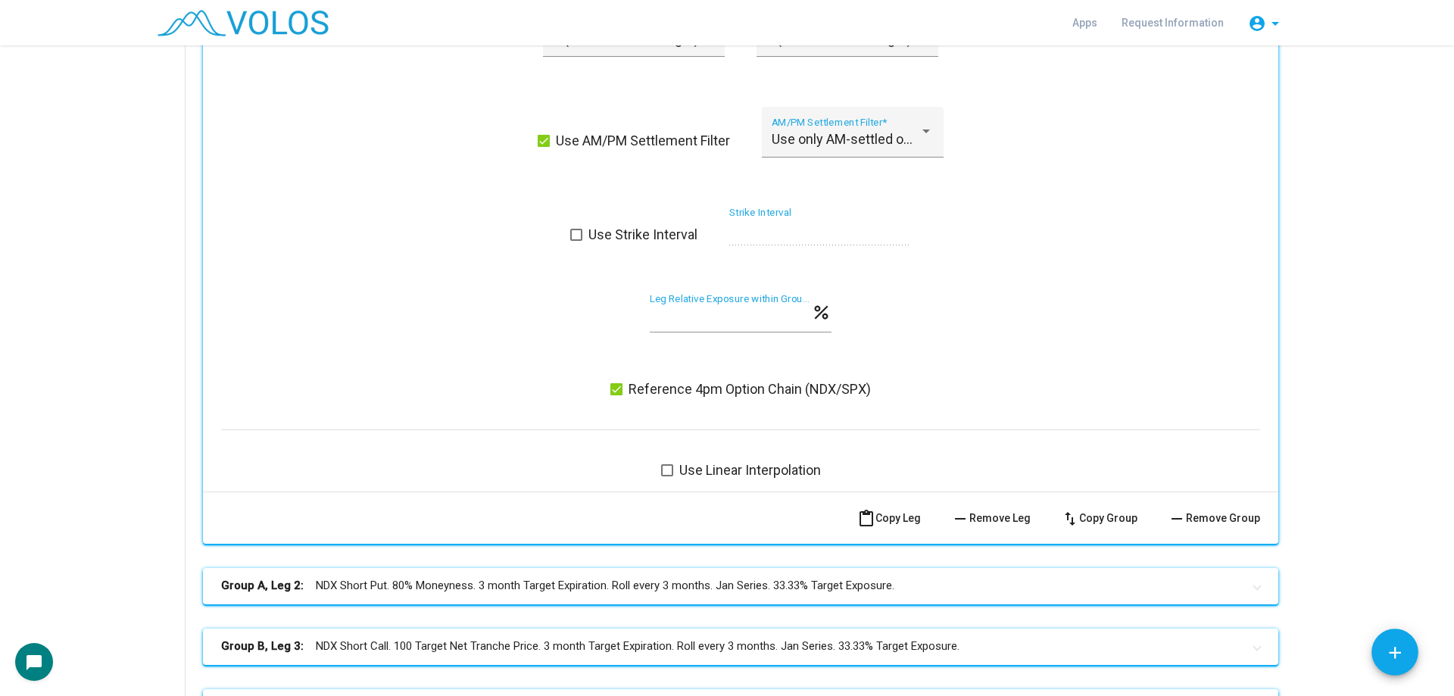
scroll to position [1363, 0]
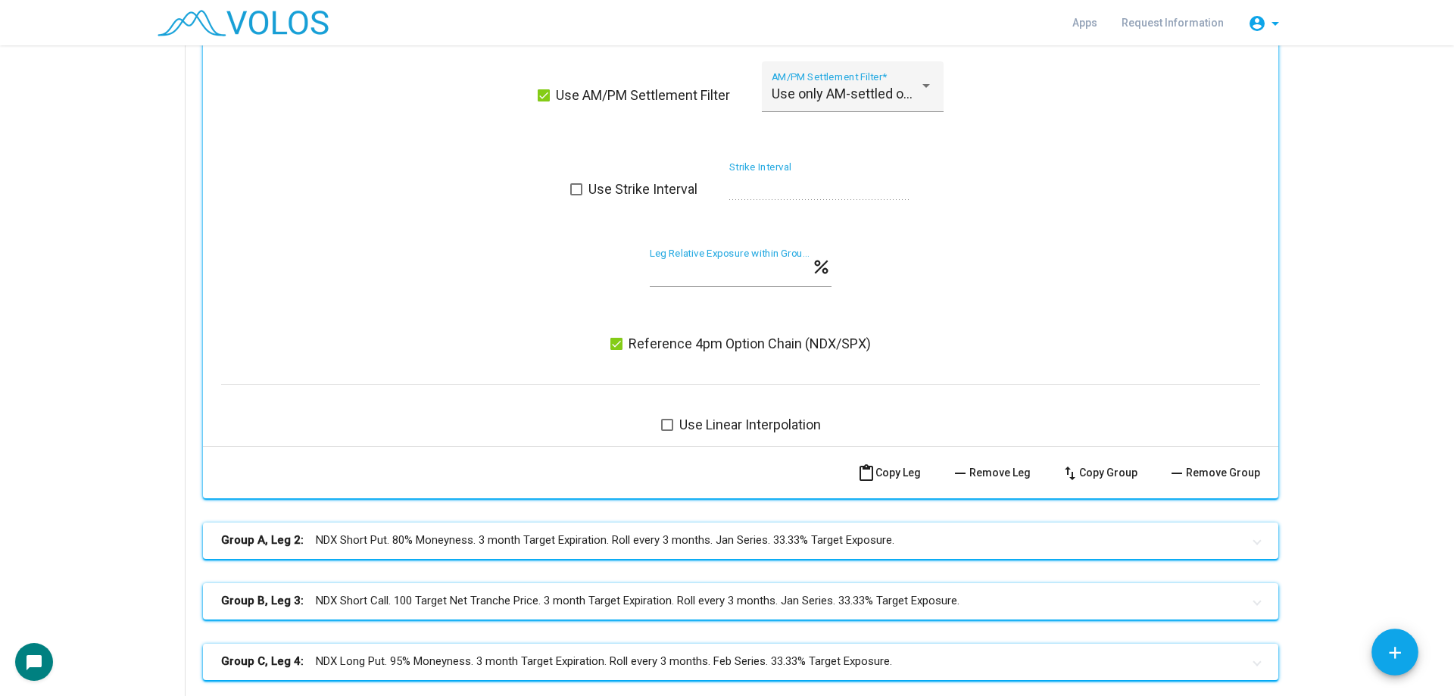
click at [424, 167] on div "Use Strike Interval * Strike Interval" at bounding box center [740, 189] width 1039 height 56
